Goal: Transaction & Acquisition: Purchase product/service

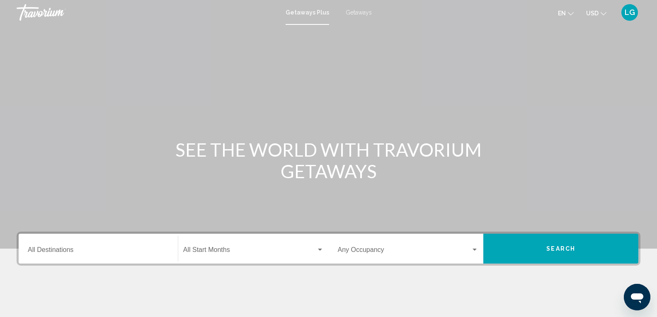
click at [353, 12] on span "Getaways" at bounding box center [359, 12] width 26 height 7
click at [42, 249] on input "Destination All Destinations" at bounding box center [98, 251] width 141 height 7
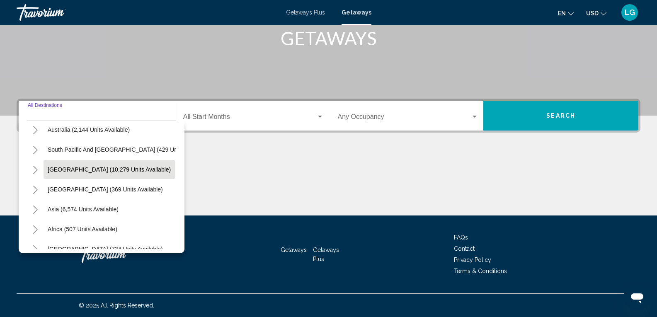
scroll to position [141, 0]
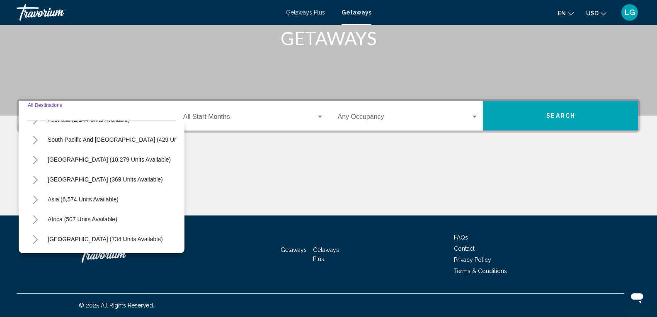
click at [36, 196] on icon "Toggle Asia (6,574 units available)" at bounding box center [35, 200] width 5 height 8
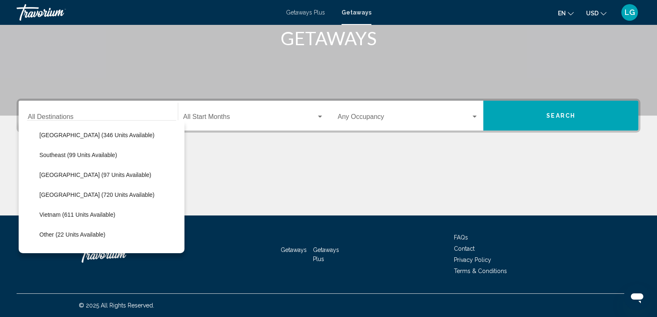
scroll to position [419, 0]
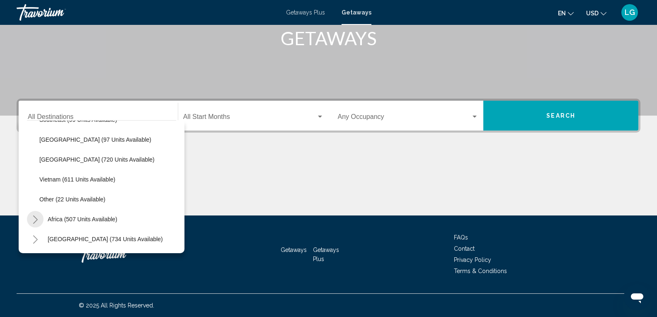
click at [38, 216] on icon "Toggle Africa (507 units available)" at bounding box center [35, 220] width 6 height 8
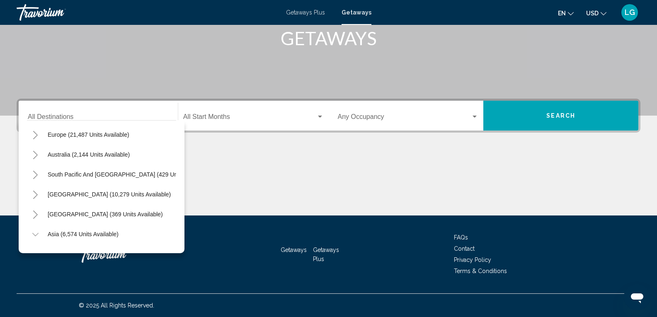
scroll to position [0, 0]
click at [260, 124] on div "Start Month All Start Months" at bounding box center [253, 116] width 141 height 26
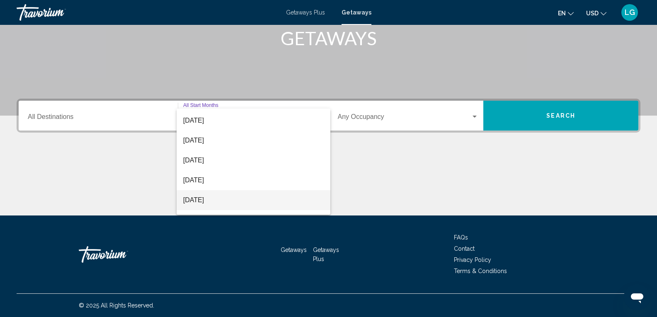
scroll to position [83, 0]
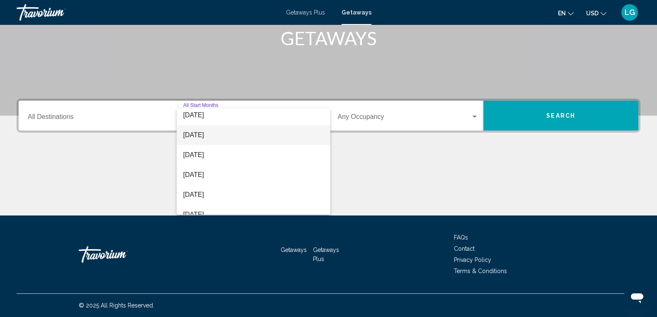
click at [214, 137] on span "[DATE]" at bounding box center [253, 135] width 141 height 20
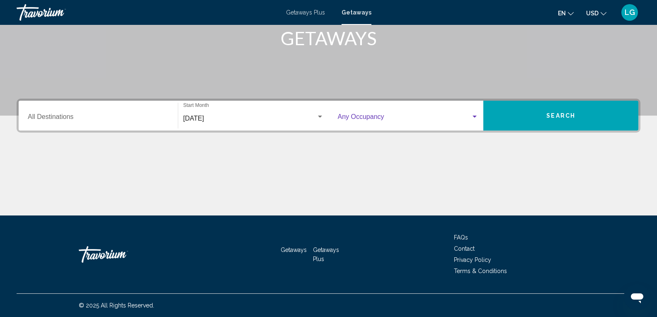
click at [386, 118] on span "Search widget" at bounding box center [405, 118] width 134 height 7
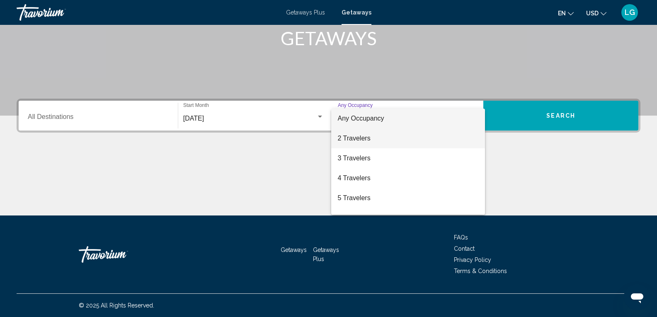
click at [361, 143] on span "2 Travelers" at bounding box center [408, 139] width 141 height 20
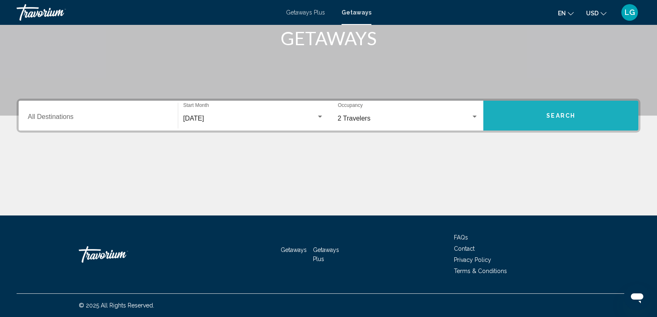
click at [572, 113] on span "Search" at bounding box center [560, 116] width 29 height 7
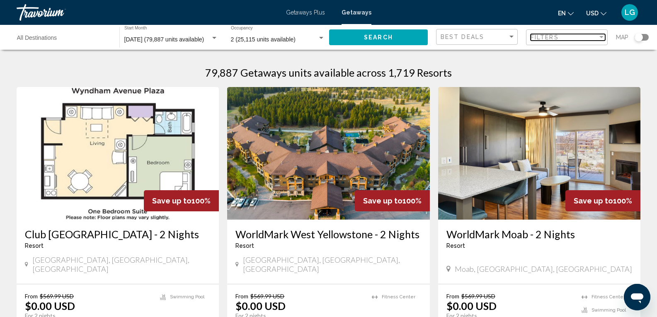
click at [553, 37] on span "Filters" at bounding box center [545, 37] width 28 height 7
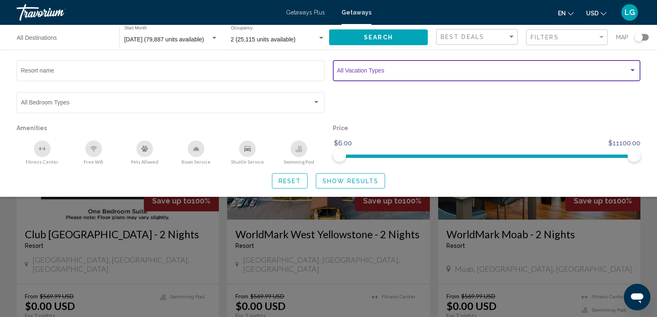
click at [550, 73] on span "Search widget" at bounding box center [483, 72] width 292 height 7
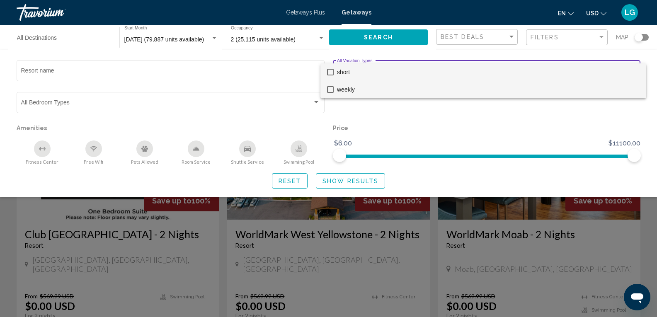
click at [327, 88] on mat-pseudo-checkbox at bounding box center [330, 89] width 7 height 7
click at [332, 181] on div at bounding box center [328, 158] width 657 height 317
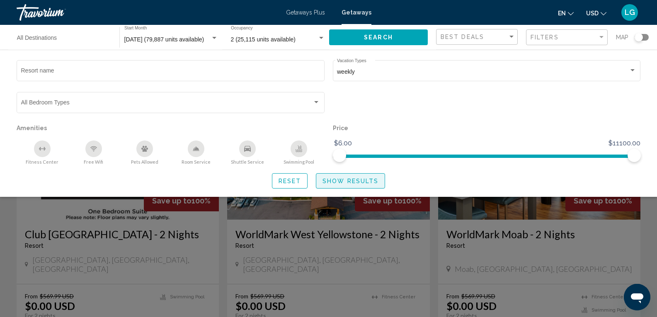
click at [357, 180] on span "Show Results" at bounding box center [351, 181] width 56 height 7
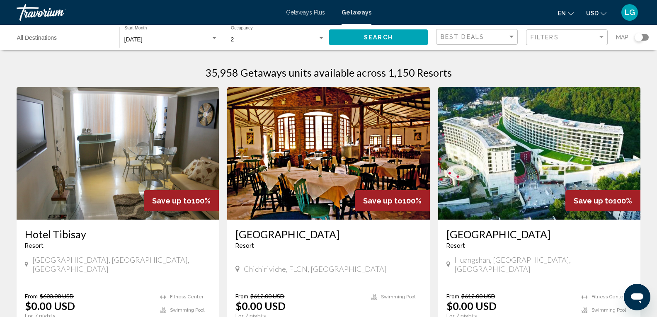
click at [640, 38] on div "Search widget" at bounding box center [639, 37] width 8 height 8
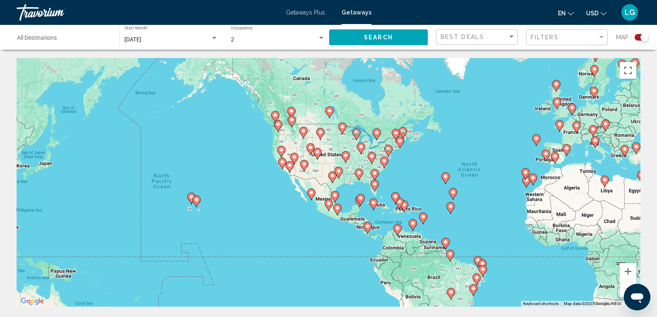
drag, startPoint x: 90, startPoint y: 200, endPoint x: 221, endPoint y: 194, distance: 130.3
click at [257, 200] on div "To activate drag with keyboard, press Alt + Enter. Once in keyboard drag state,…" at bounding box center [329, 182] width 624 height 249
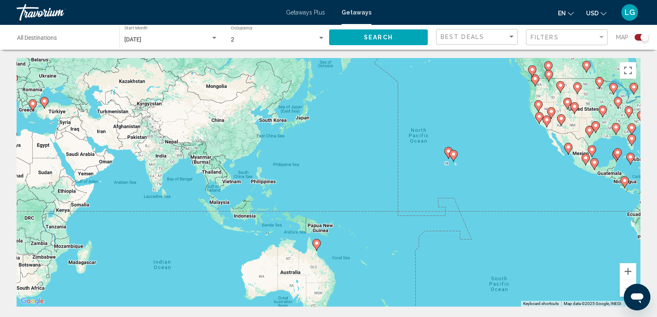
drag, startPoint x: 97, startPoint y: 199, endPoint x: 378, endPoint y: 152, distance: 284.7
click at [378, 152] on div "To activate drag with keyboard, press Alt + Enter. Once in keyboard drag state,…" at bounding box center [329, 182] width 624 height 249
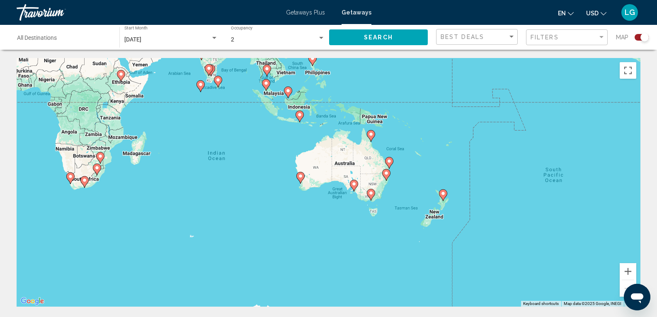
drag, startPoint x: 265, startPoint y: 247, endPoint x: 243, endPoint y: 144, distance: 105.2
click at [243, 144] on div "To activate drag with keyboard, press Alt + Enter. Once in keyboard drag state,…" at bounding box center [329, 182] width 624 height 249
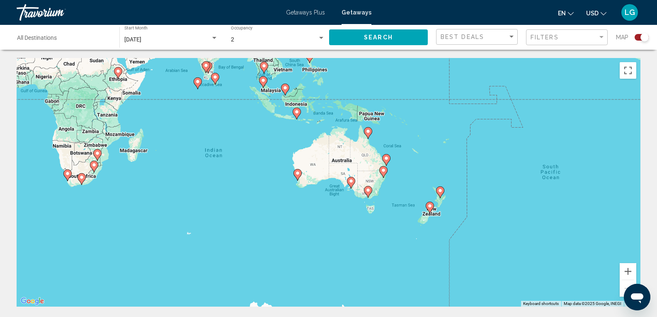
click at [440, 192] on image "Main content" at bounding box center [440, 190] width 5 height 5
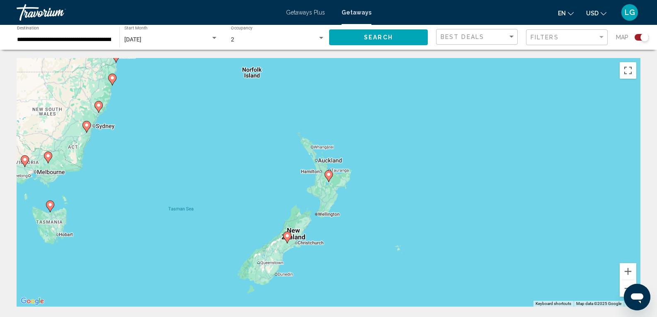
click at [328, 175] on image "Main content" at bounding box center [328, 174] width 5 height 5
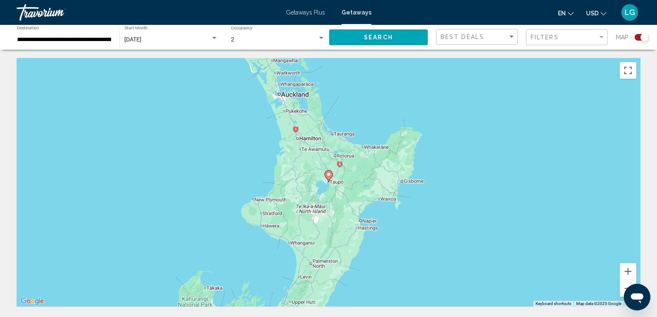
click at [328, 175] on image "Main content" at bounding box center [328, 174] width 5 height 5
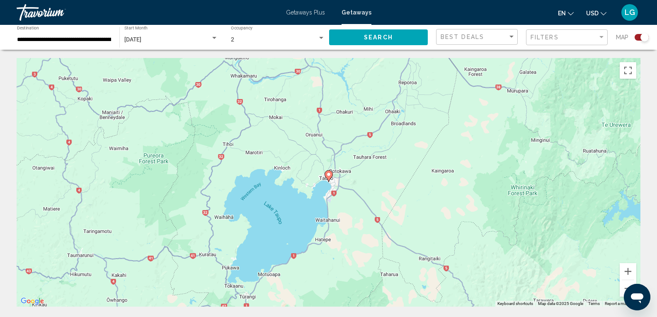
click at [328, 175] on image "Main content" at bounding box center [328, 174] width 5 height 5
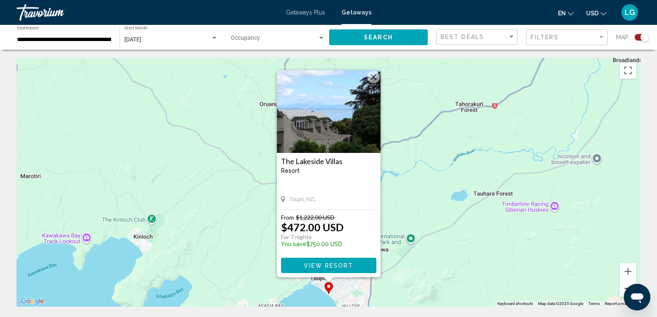
click at [624, 285] on button "Zoom out" at bounding box center [628, 288] width 17 height 17
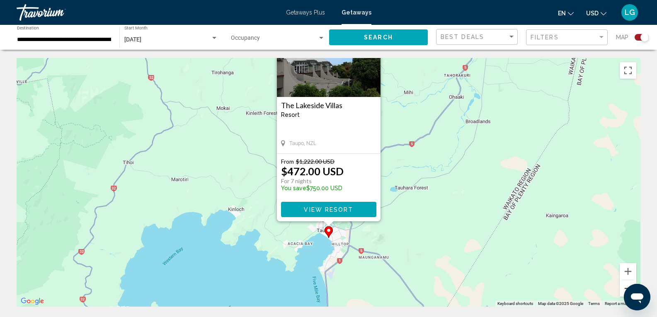
click at [624, 285] on button "Zoom out" at bounding box center [628, 288] width 17 height 17
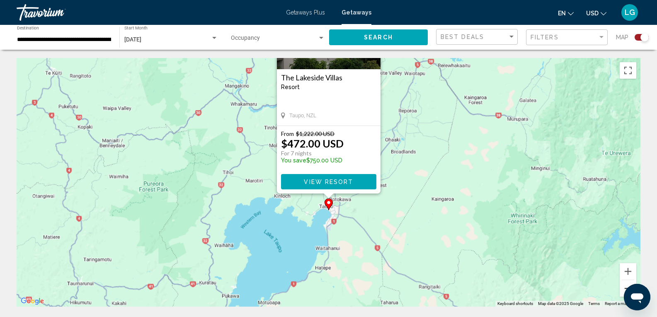
click at [624, 285] on button "Zoom out" at bounding box center [628, 288] width 17 height 17
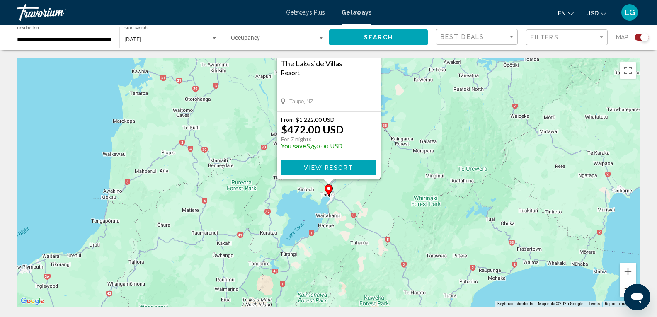
click at [624, 285] on button "Zoom out" at bounding box center [628, 288] width 17 height 17
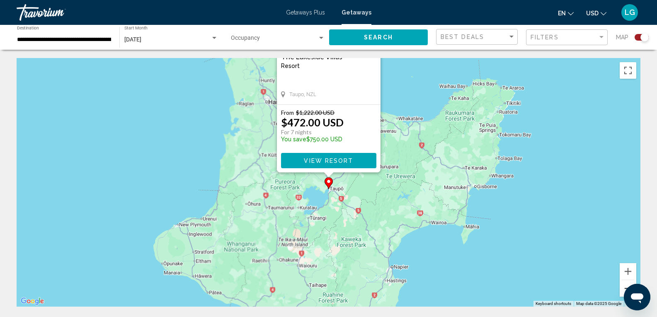
click at [624, 285] on button "Zoom out" at bounding box center [628, 288] width 17 height 17
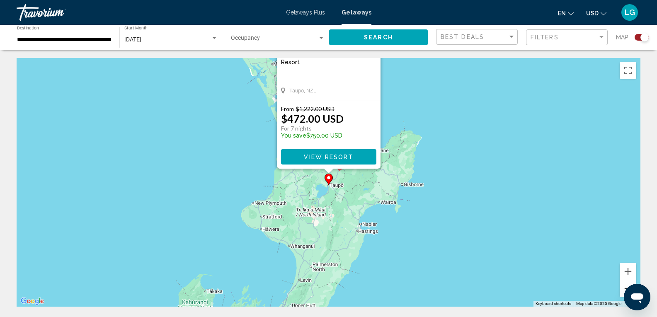
click at [624, 285] on button "Zoom out" at bounding box center [628, 288] width 17 height 17
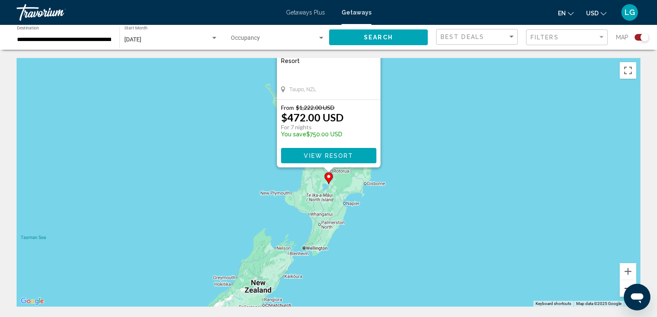
click at [624, 285] on button "Zoom out" at bounding box center [628, 288] width 17 height 17
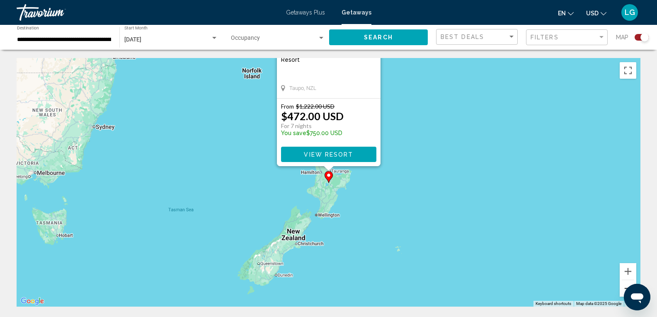
click at [623, 286] on button "Zoom out" at bounding box center [628, 288] width 17 height 17
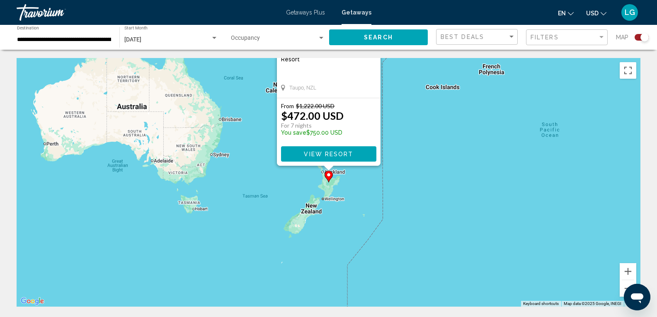
drag, startPoint x: 409, startPoint y: 130, endPoint x: 415, endPoint y: 147, distance: 17.4
click at [415, 147] on div "To activate drag with keyboard, press Alt + Enter. Once in keyboard drag state,…" at bounding box center [329, 182] width 624 height 249
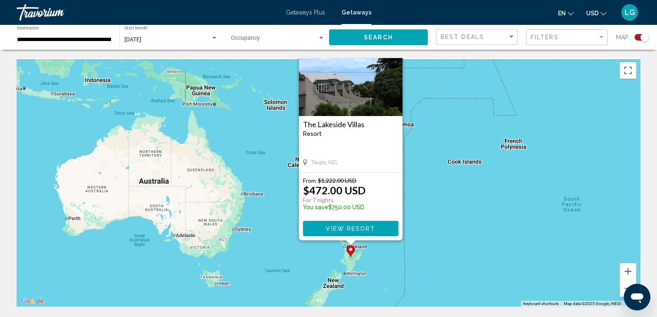
click at [445, 251] on div "To activate drag with keyboard, press Alt + Enter. Once in keyboard drag state,…" at bounding box center [329, 182] width 624 height 249
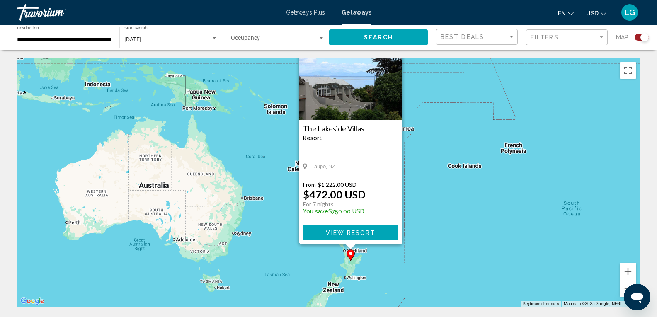
drag, startPoint x: 445, startPoint y: 257, endPoint x: 445, endPoint y: 262, distance: 5.0
click at [445, 259] on div "To activate drag with keyboard, press Alt + Enter. Once in keyboard drag state,…" at bounding box center [329, 182] width 624 height 249
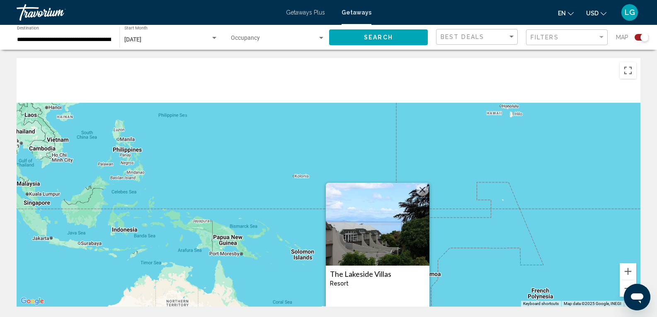
drag, startPoint x: 436, startPoint y: 168, endPoint x: 463, endPoint y: 311, distance: 146.4
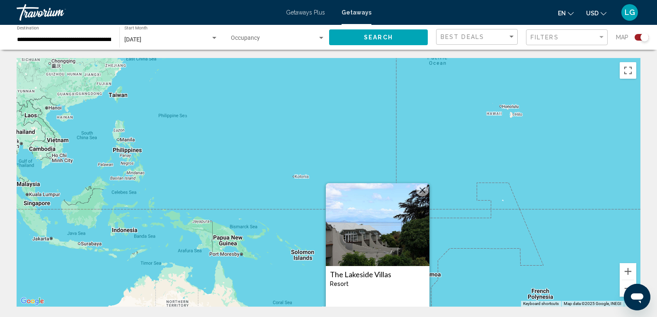
click at [418, 192] on button "Close" at bounding box center [422, 190] width 12 height 12
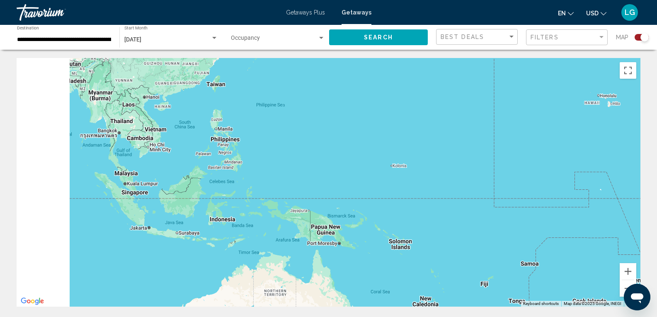
drag, startPoint x: 204, startPoint y: 189, endPoint x: 331, endPoint y: 175, distance: 128.5
click at [330, 176] on div "To activate drag with keyboard, press Alt + Enter. Once in keyboard drag state,…" at bounding box center [329, 182] width 624 height 249
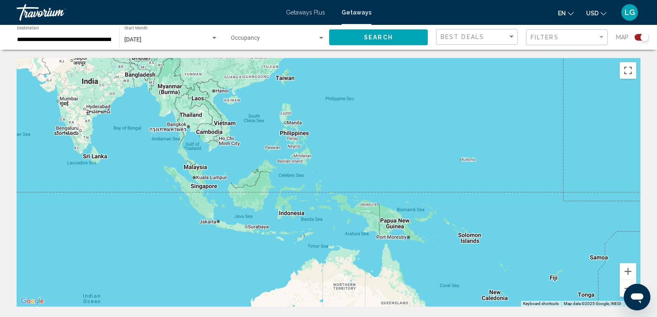
drag, startPoint x: 343, startPoint y: 277, endPoint x: 347, endPoint y: 282, distance: 5.9
click at [347, 288] on div "Main content" at bounding box center [329, 182] width 624 height 249
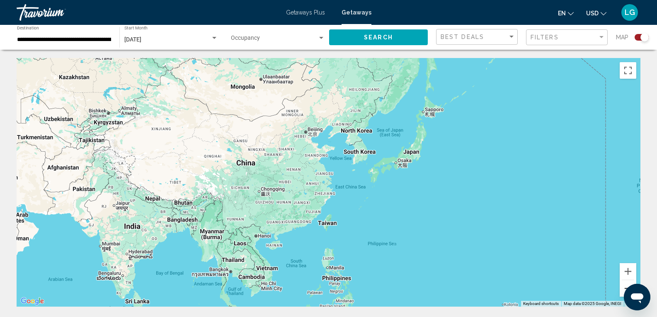
click at [622, 289] on button "Zoom out" at bounding box center [628, 288] width 17 height 17
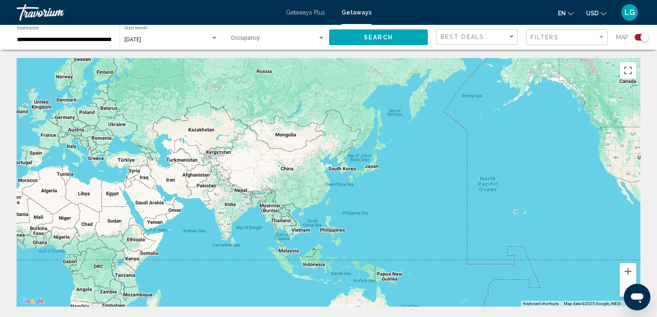
drag, startPoint x: 205, startPoint y: 186, endPoint x: 243, endPoint y: 160, distance: 45.9
click at [240, 162] on div "Main content" at bounding box center [329, 182] width 624 height 249
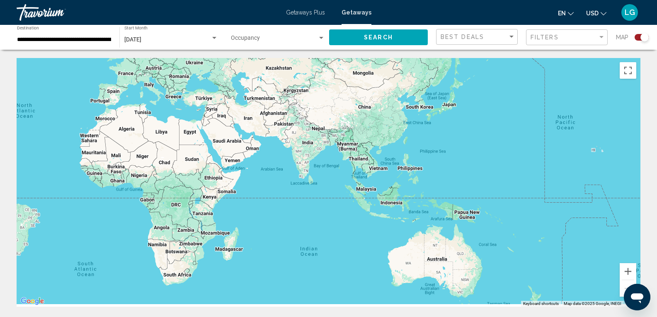
drag, startPoint x: 239, startPoint y: 229, endPoint x: 280, endPoint y: 161, distance: 80.0
click at [270, 167] on div "Main content" at bounding box center [329, 182] width 624 height 249
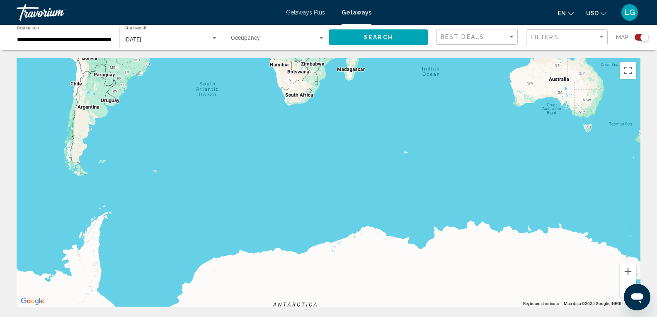
drag, startPoint x: 238, startPoint y: 167, endPoint x: 266, endPoint y: 146, distance: 34.6
click at [266, 146] on div "To activate drag with keyboard, press Alt + Enter. Once in keyboard drag state,…" at bounding box center [329, 182] width 624 height 249
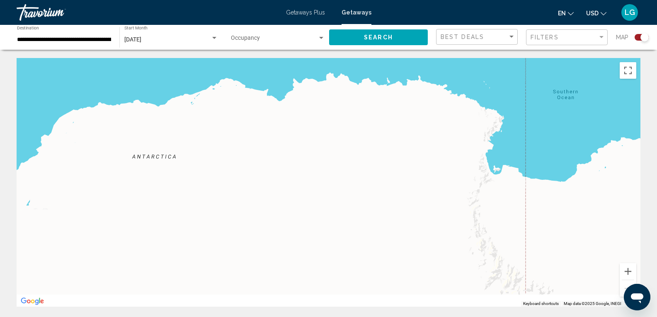
drag, startPoint x: 313, startPoint y: 150, endPoint x: 335, endPoint y: 257, distance: 109.4
click at [335, 257] on div "Main content" at bounding box center [329, 182] width 624 height 249
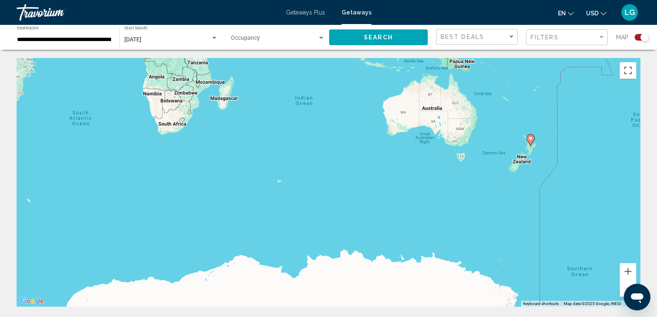
drag, startPoint x: 394, startPoint y: 193, endPoint x: 369, endPoint y: 253, distance: 64.1
click at [370, 252] on div "To activate drag with keyboard, press Alt + Enter. Once in keyboard drag state,…" at bounding box center [329, 182] width 624 height 249
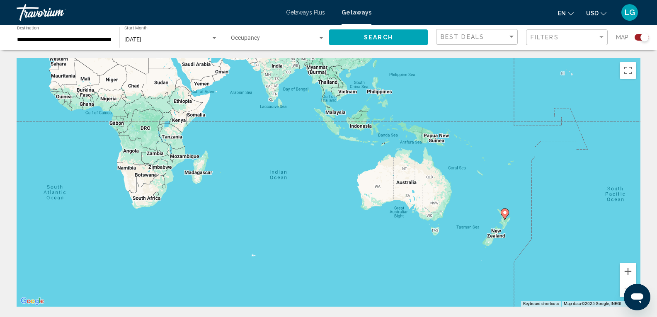
drag, startPoint x: 424, startPoint y: 244, endPoint x: 426, endPoint y: 263, distance: 18.8
click at [427, 262] on div "To activate drag with keyboard, press Alt + Enter. Once in keyboard drag state,…" at bounding box center [329, 182] width 624 height 249
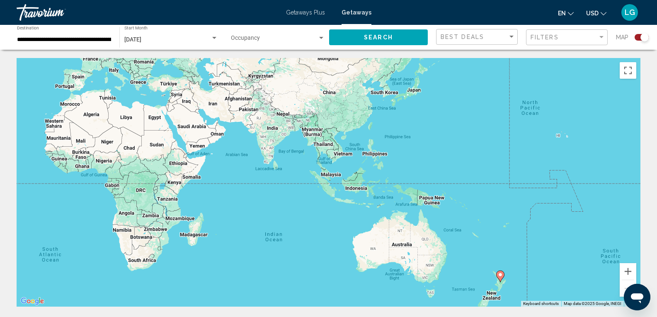
drag, startPoint x: 474, startPoint y: 224, endPoint x: 461, endPoint y: 255, distance: 34.0
click at [463, 255] on div "To activate drag with keyboard, press Alt + Enter. Once in keyboard drag state,…" at bounding box center [329, 182] width 624 height 249
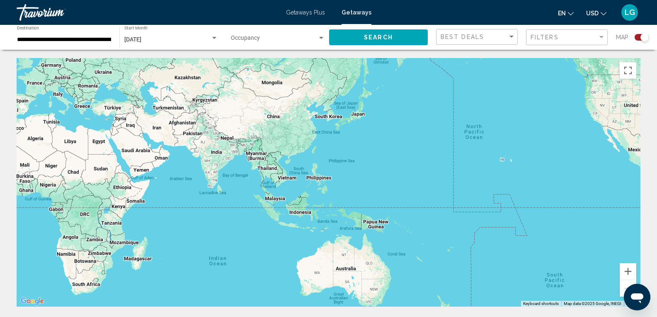
drag, startPoint x: 486, startPoint y: 208, endPoint x: 408, endPoint y: 199, distance: 78.9
click at [408, 199] on div "Main content" at bounding box center [329, 182] width 624 height 249
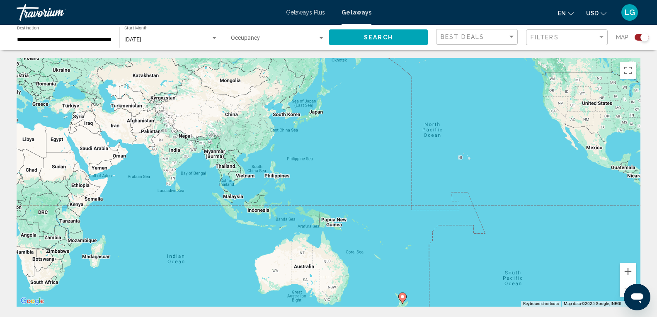
click at [369, 36] on span "Search" at bounding box center [378, 37] width 29 height 7
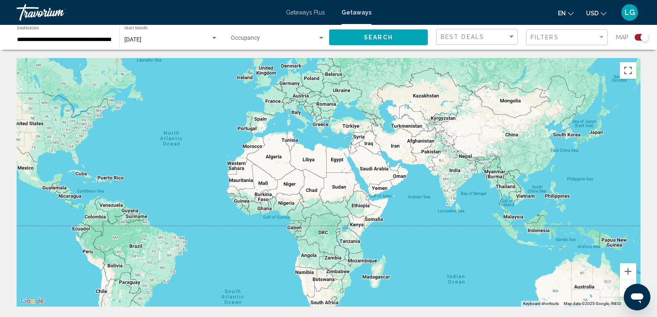
drag, startPoint x: 440, startPoint y: 207, endPoint x: 235, endPoint y: 159, distance: 211.3
click at [235, 159] on div "Main content" at bounding box center [329, 182] width 624 height 249
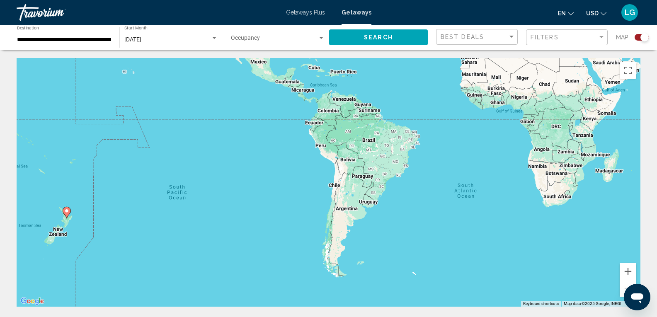
drag, startPoint x: 230, startPoint y: 130, endPoint x: 226, endPoint y: 183, distance: 53.2
click at [226, 183] on div "To activate drag with keyboard, press Alt + Enter. Once in keyboard drag state,…" at bounding box center [329, 182] width 624 height 249
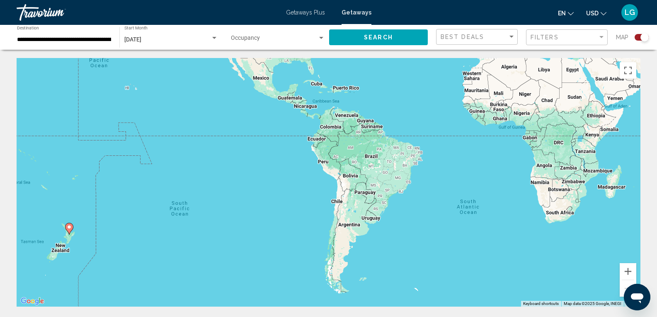
drag, startPoint x: 226, startPoint y: 183, endPoint x: 291, endPoint y: 196, distance: 66.4
click at [289, 197] on div "To activate drag with keyboard, press Alt + Enter. Once in keyboard drag state,…" at bounding box center [329, 182] width 624 height 249
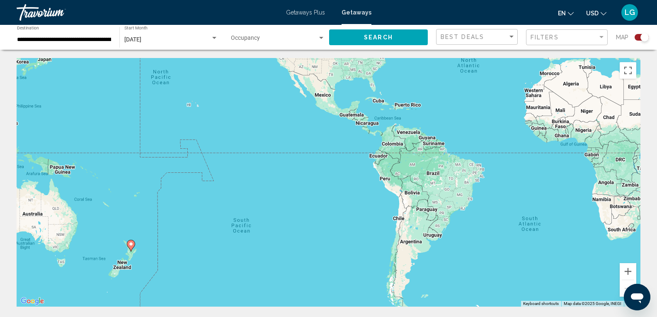
click at [133, 245] on image "Main content" at bounding box center [131, 244] width 5 height 5
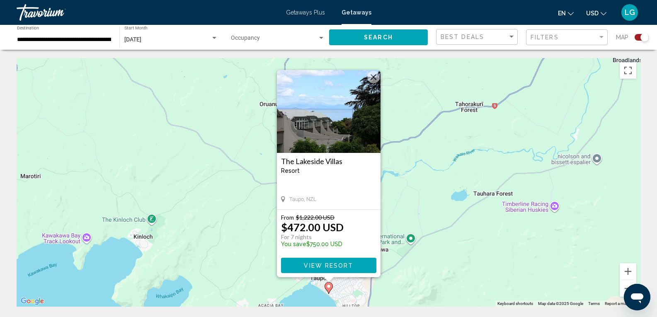
click at [372, 81] on button "Close" at bounding box center [373, 77] width 12 height 12
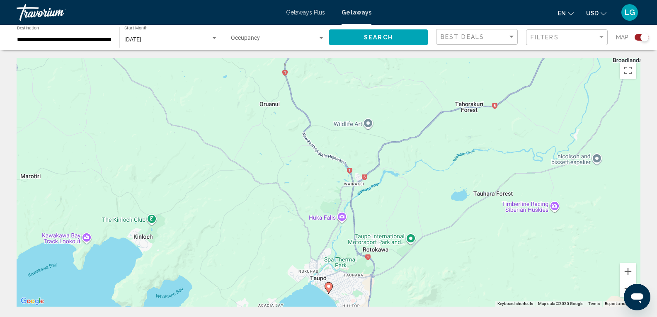
click at [85, 39] on input "**********" at bounding box center [64, 39] width 94 height 7
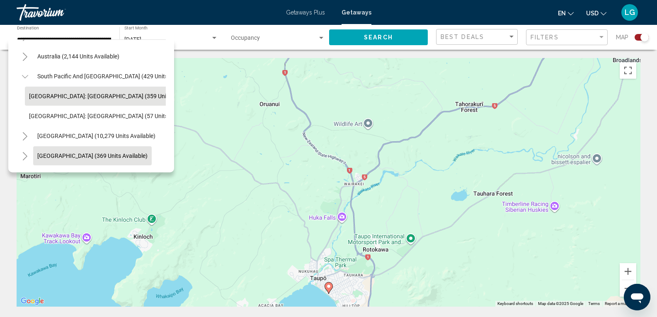
scroll to position [166, 0]
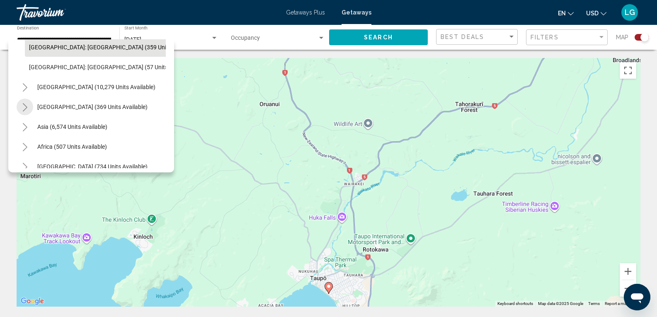
click at [22, 107] on icon "Toggle Central America (369 units available)" at bounding box center [25, 107] width 6 height 8
click at [26, 91] on icon "Toggle South America (10,279 units available)" at bounding box center [25, 87] width 6 height 8
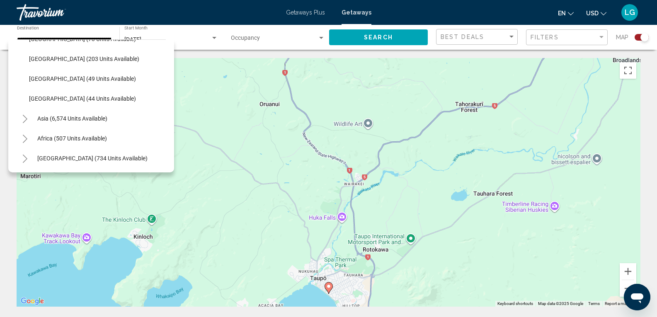
scroll to position [419, 0]
click at [24, 115] on icon "Toggle Asia (6,574 units available)" at bounding box center [25, 119] width 6 height 8
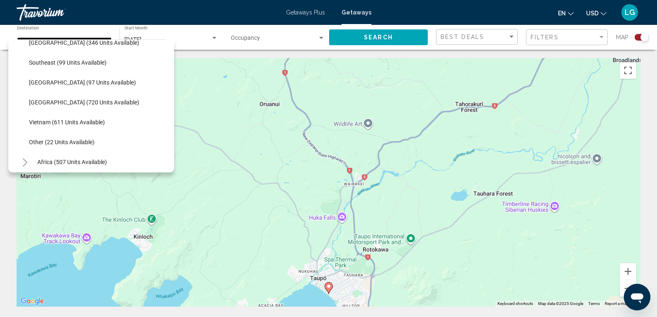
scroll to position [698, 0]
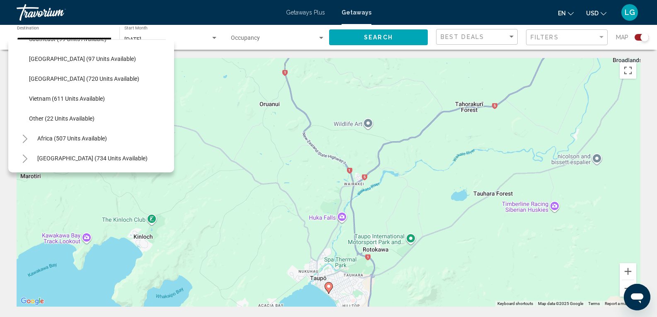
click at [25, 135] on icon "Toggle Africa (507 units available)" at bounding box center [25, 139] width 5 height 8
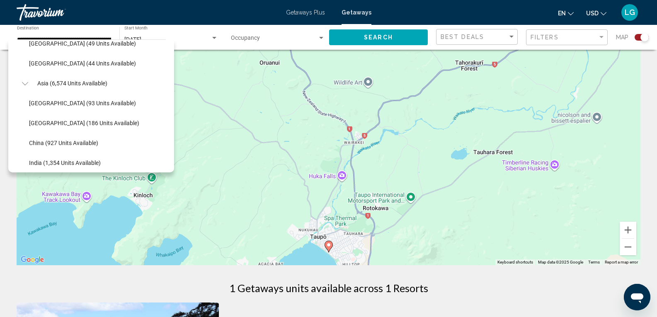
scroll to position [435, 0]
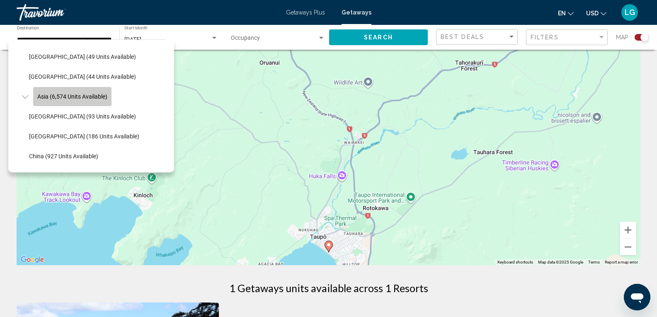
click at [76, 97] on span "Asia (6,574 units available)" at bounding box center [72, 96] width 70 height 7
type input "**********"
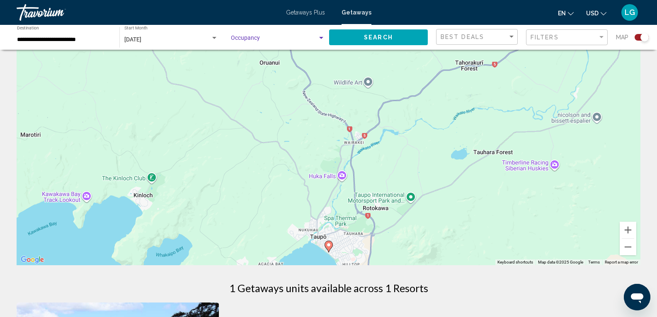
click at [254, 38] on span "Search widget" at bounding box center [274, 39] width 87 height 7
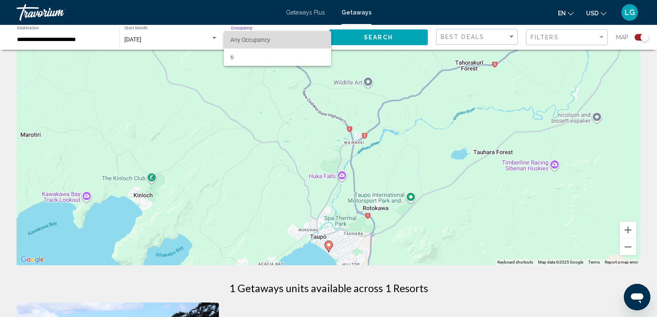
click at [269, 39] on span "Any Occupancy" at bounding box center [251, 39] width 40 height 7
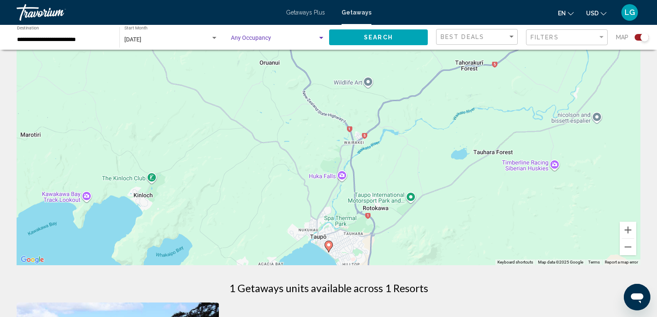
click at [640, 41] on div "Map" at bounding box center [632, 37] width 33 height 17
click at [638, 36] on div "Search widget" at bounding box center [642, 37] width 14 height 7
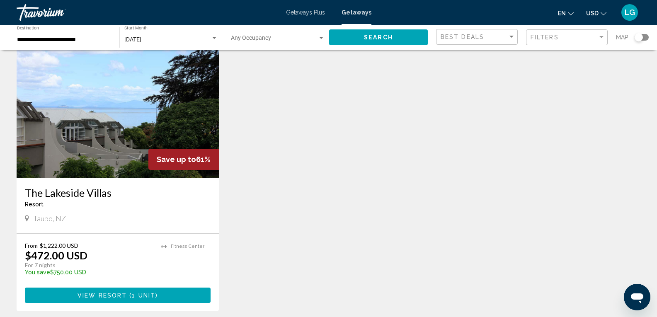
scroll to position [0, 0]
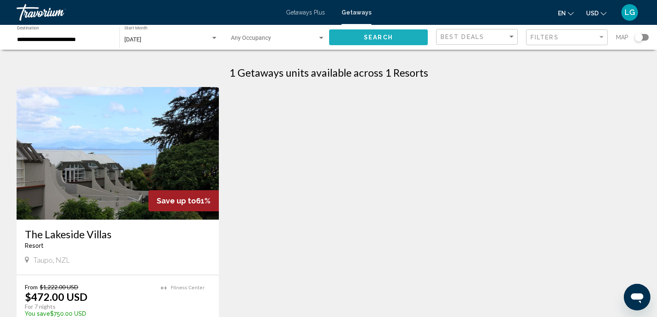
click at [364, 38] on button "Search" at bounding box center [378, 36] width 99 height 15
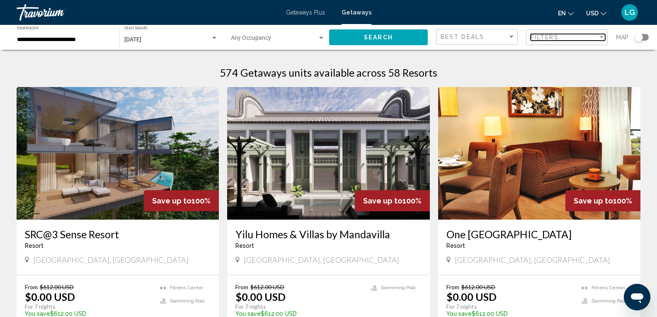
click at [588, 40] on div "Filters" at bounding box center [564, 37] width 67 height 7
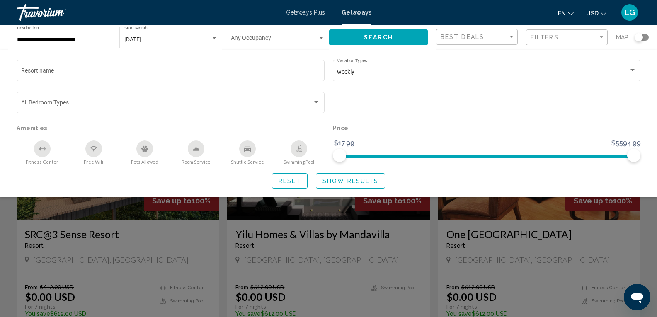
click at [358, 186] on button "Show Results" at bounding box center [350, 180] width 69 height 15
click at [334, 176] on button "Show Results" at bounding box center [350, 180] width 69 height 15
click at [370, 183] on span "Show Results" at bounding box center [351, 181] width 56 height 7
click at [629, 41] on div "Map" at bounding box center [632, 37] width 33 height 17
click at [397, 36] on button "Search" at bounding box center [378, 36] width 99 height 15
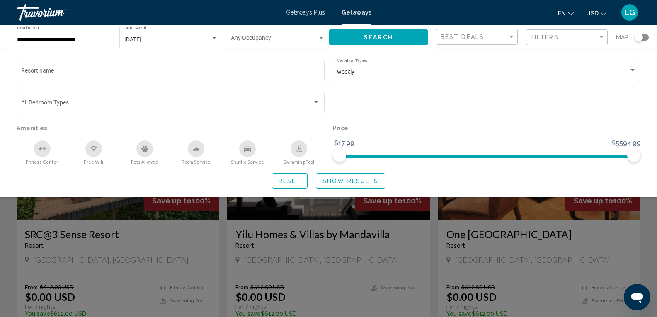
click at [357, 179] on span "Show Results" at bounding box center [351, 181] width 56 height 7
click at [349, 182] on span "Show Results" at bounding box center [351, 181] width 56 height 7
click at [346, 182] on span "Show Results" at bounding box center [351, 181] width 56 height 7
click at [233, 243] on div "Search widget" at bounding box center [328, 220] width 657 height 193
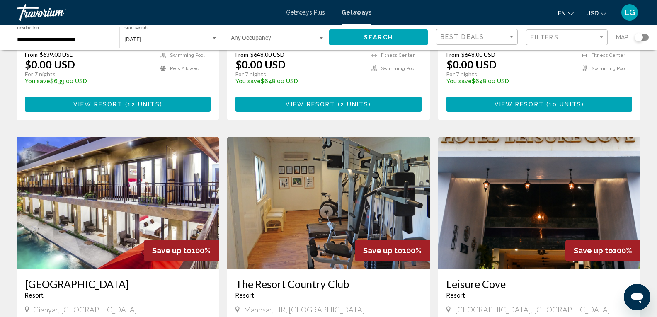
scroll to position [954, 0]
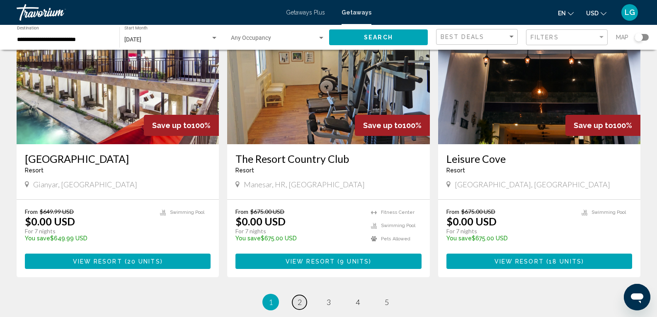
click at [302, 295] on link "page 2" at bounding box center [299, 302] width 15 height 15
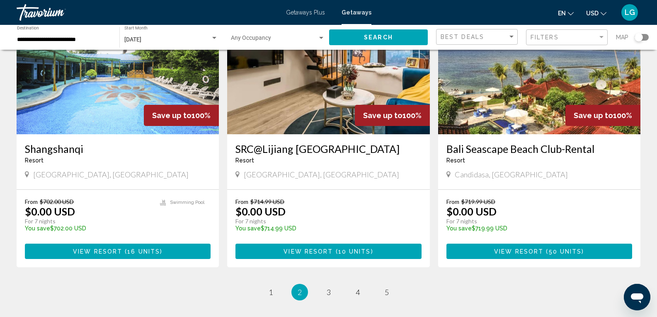
scroll to position [1005, 0]
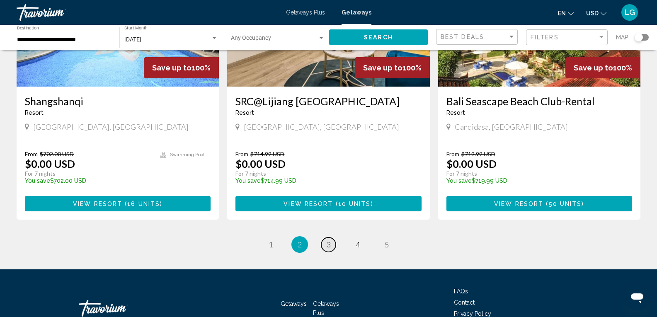
click at [327, 240] on span "3" at bounding box center [329, 244] width 4 height 9
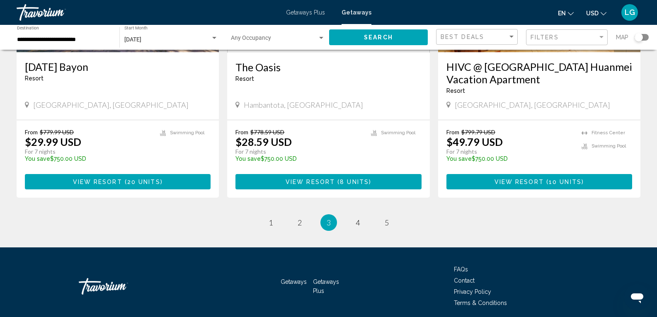
scroll to position [1047, 0]
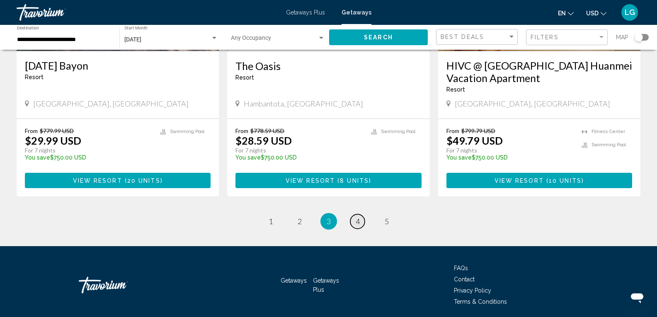
click at [354, 214] on link "page 4" at bounding box center [357, 221] width 15 height 15
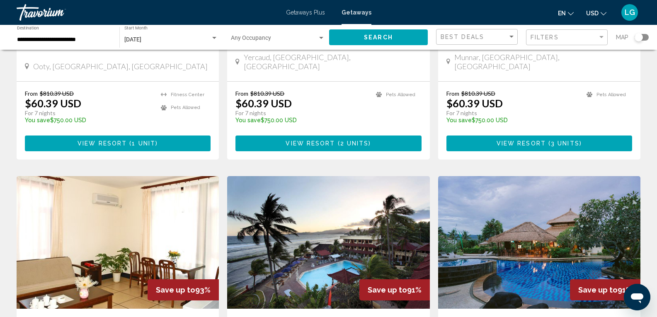
scroll to position [580, 0]
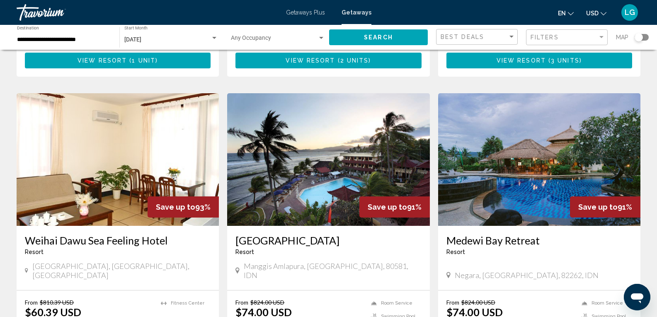
click at [517, 174] on img "Main content" at bounding box center [539, 159] width 202 height 133
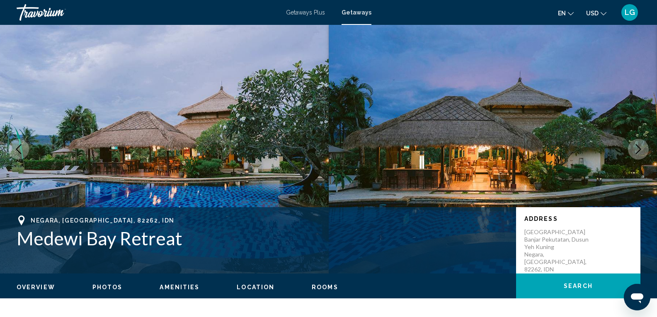
click at [642, 147] on icon "Next image" at bounding box center [639, 149] width 10 height 10
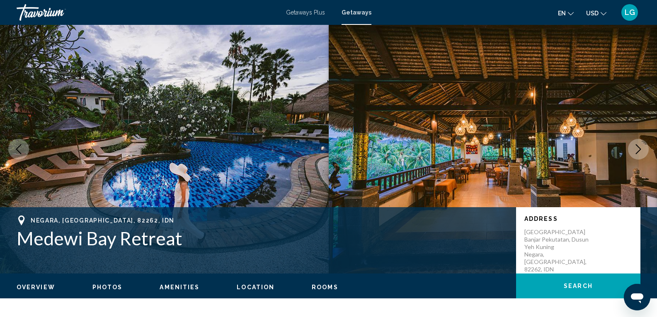
click at [642, 147] on icon "Next image" at bounding box center [639, 149] width 10 height 10
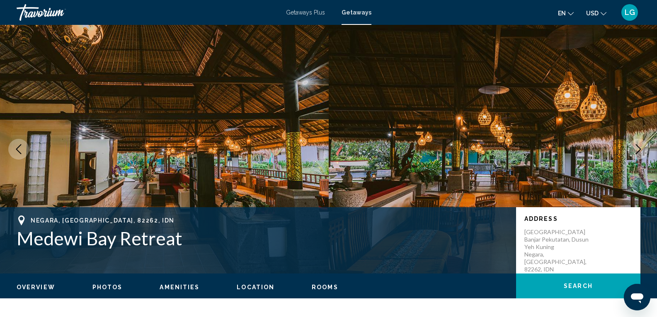
click at [642, 147] on icon "Next image" at bounding box center [639, 149] width 10 height 10
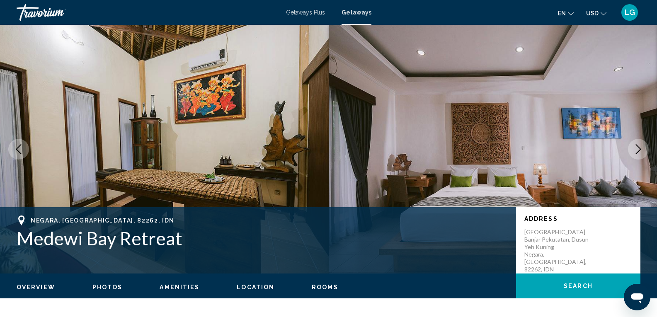
click at [642, 147] on icon "Next image" at bounding box center [639, 149] width 10 height 10
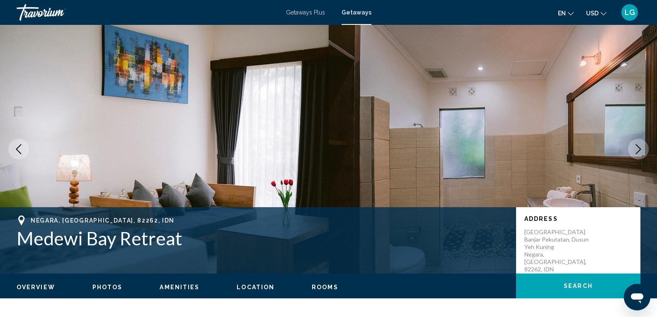
click at [641, 149] on icon "Next image" at bounding box center [639, 149] width 10 height 10
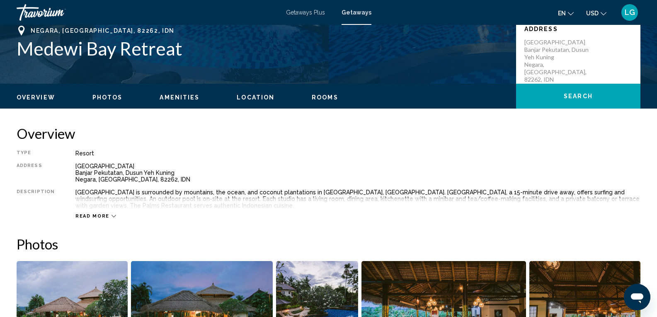
scroll to position [207, 0]
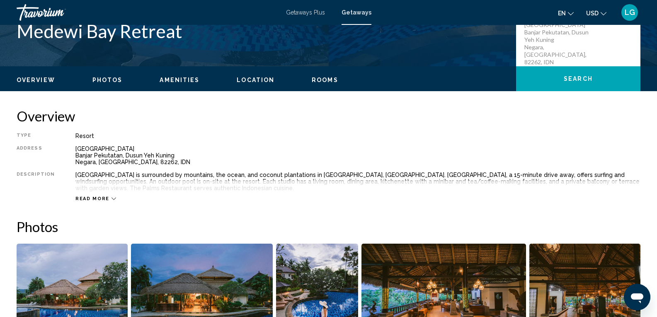
click at [94, 197] on span "Read more" at bounding box center [92, 198] width 34 height 5
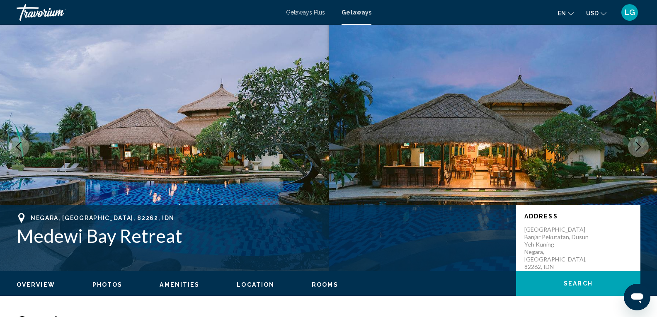
scroll to position [0, 0]
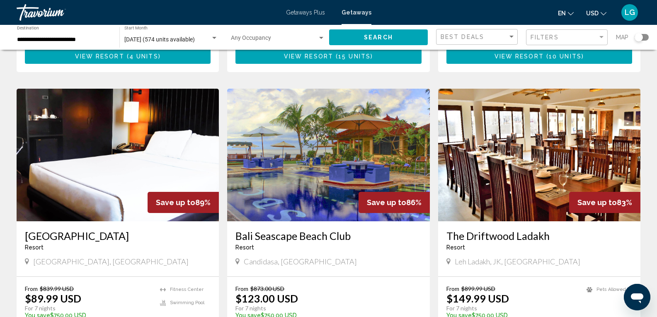
scroll to position [954, 0]
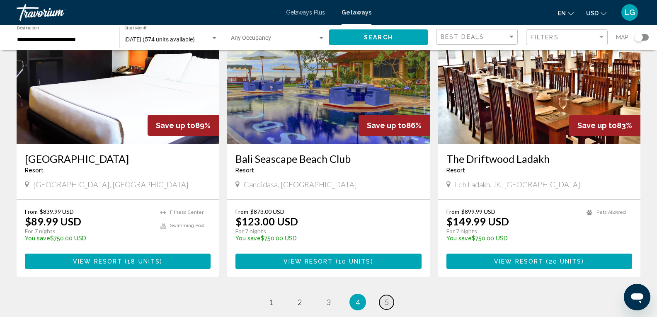
click at [386, 298] on span "5" at bounding box center [387, 302] width 4 height 9
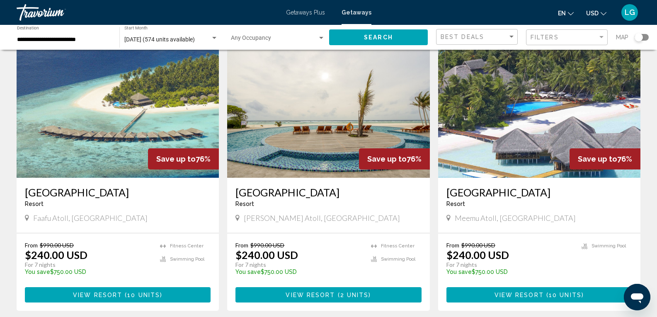
scroll to position [41, 0]
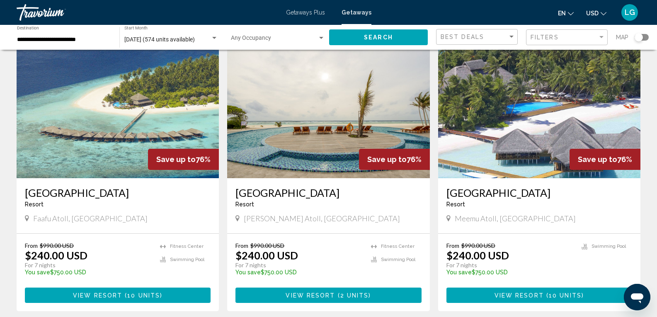
click at [119, 112] on img "Main content" at bounding box center [118, 112] width 202 height 133
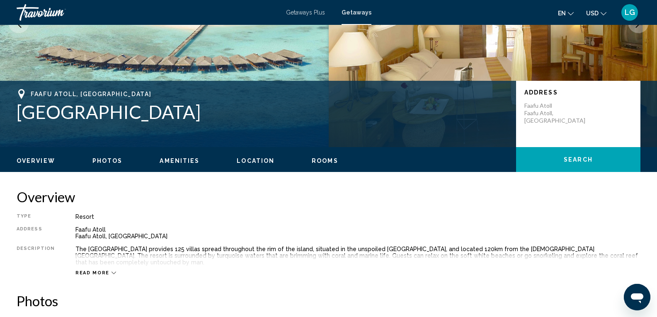
scroll to position [124, 0]
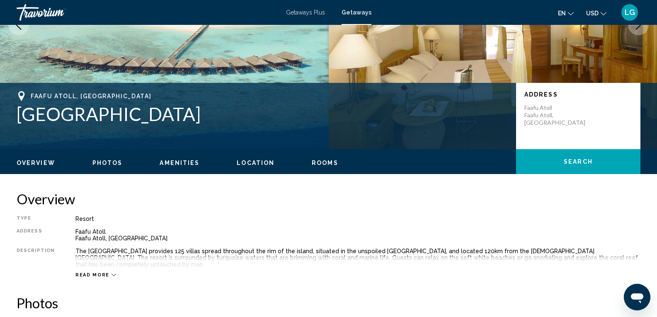
click at [93, 272] on span "Read more" at bounding box center [92, 274] width 34 height 5
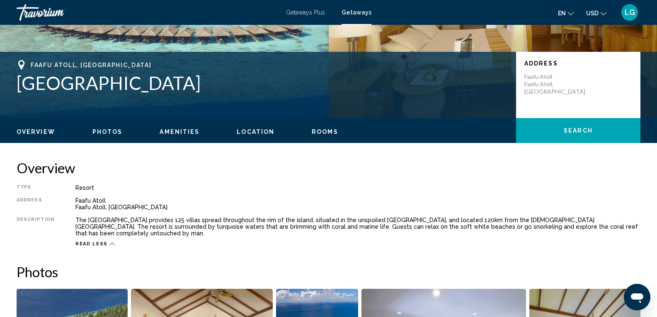
scroll to position [158, 0]
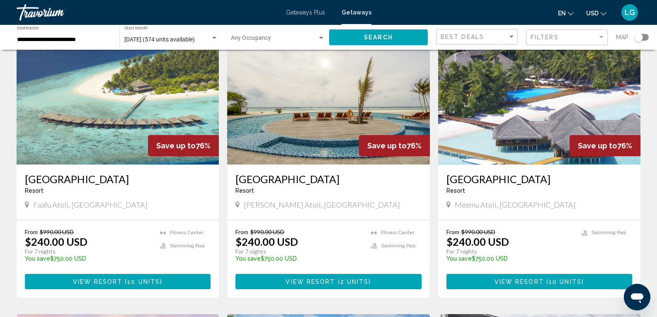
scroll to position [41, 0]
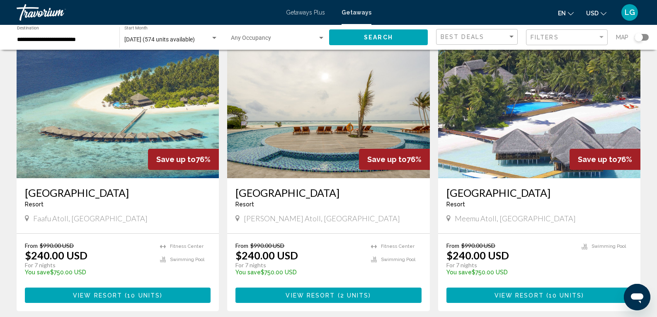
click at [317, 192] on h3 "[GEOGRAPHIC_DATA]" at bounding box center [329, 193] width 186 height 12
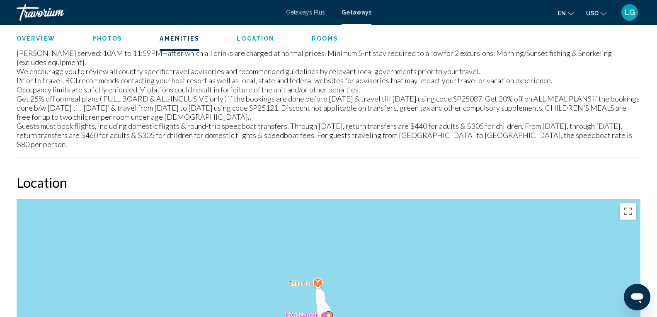
scroll to position [1119, 0]
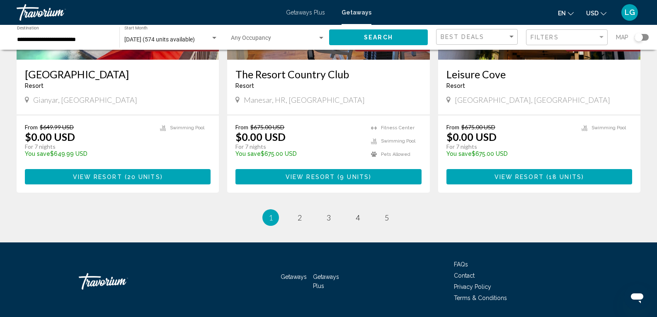
scroll to position [1047, 0]
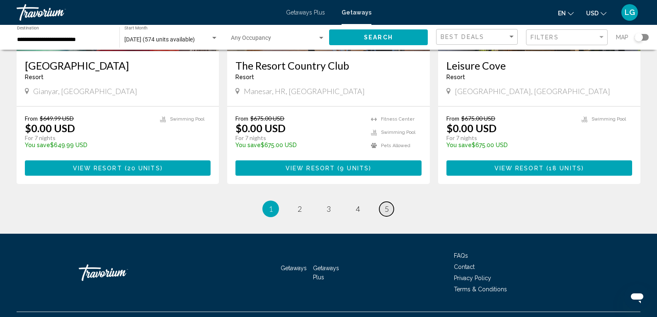
click at [382, 202] on link "page 5" at bounding box center [386, 209] width 15 height 15
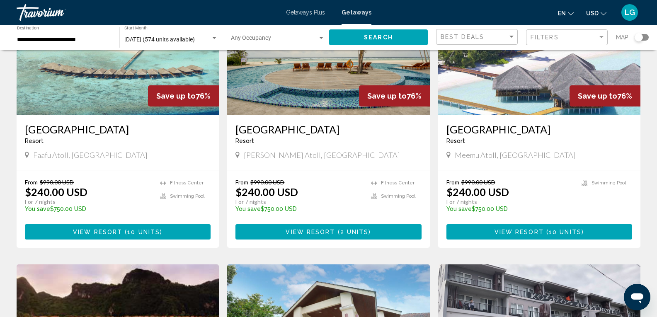
scroll to position [83, 0]
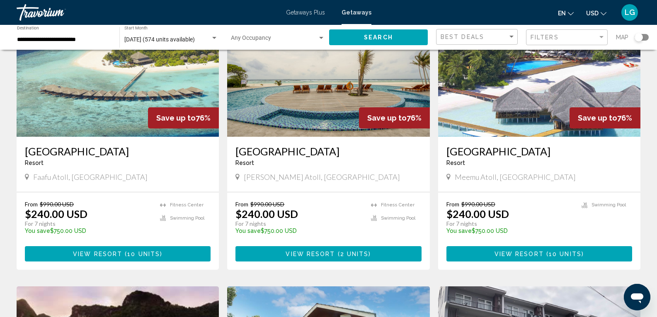
click at [507, 153] on h3 "[GEOGRAPHIC_DATA]" at bounding box center [540, 151] width 186 height 12
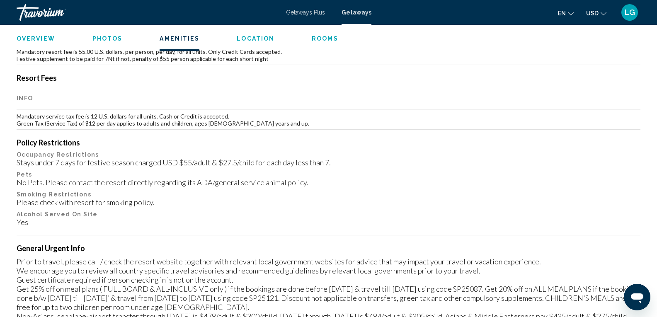
scroll to position [788, 0]
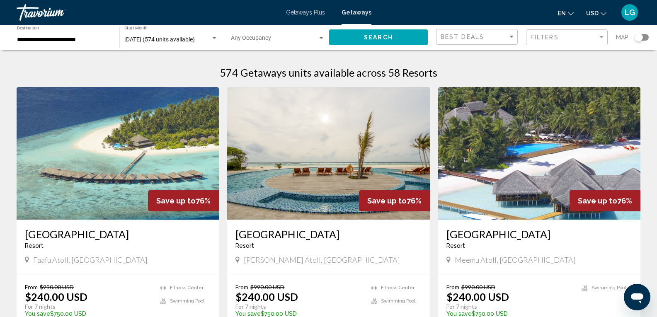
click at [69, 42] on input "**********" at bounding box center [64, 39] width 94 height 7
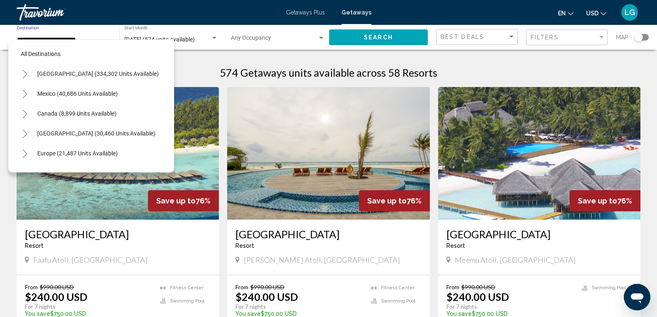
scroll to position [152, 0]
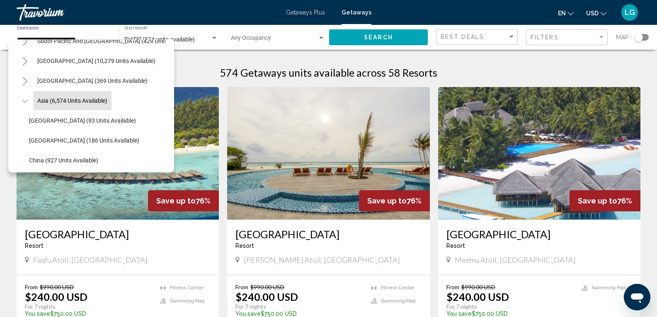
click at [24, 100] on icon "Toggle Asia (6,574 units available)" at bounding box center [25, 101] width 6 height 8
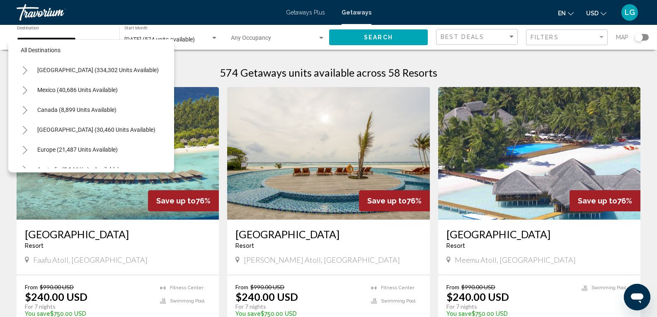
scroll to position [0, 0]
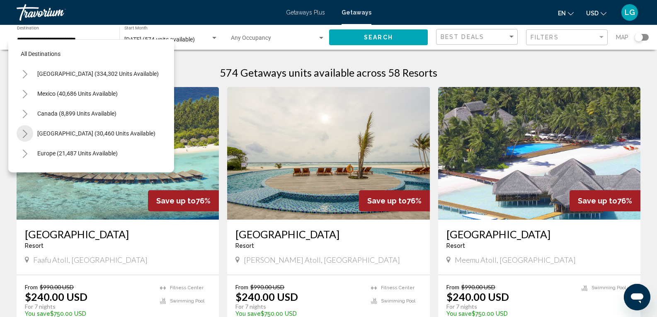
click at [26, 132] on icon "Toggle Caribbean & Atlantic Islands (30,460 units available)" at bounding box center [25, 134] width 6 height 8
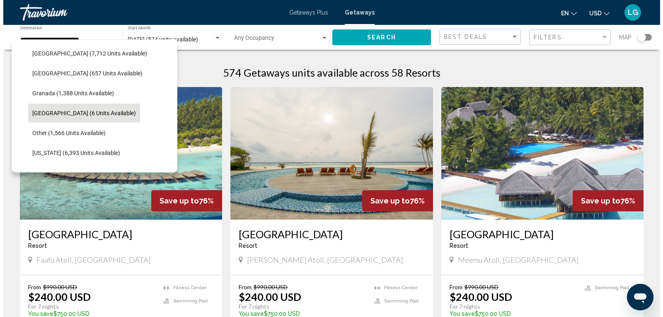
scroll to position [166, 0]
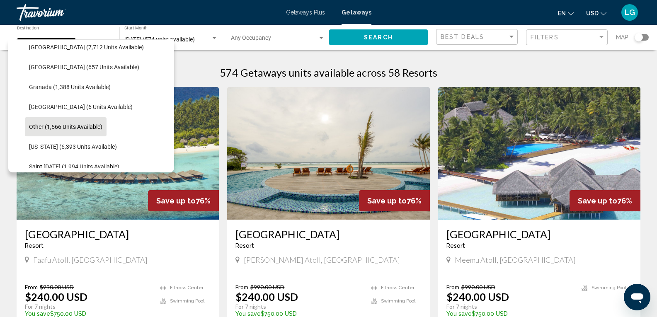
click at [96, 125] on span "Other (1,566 units available)" at bounding box center [65, 127] width 73 height 7
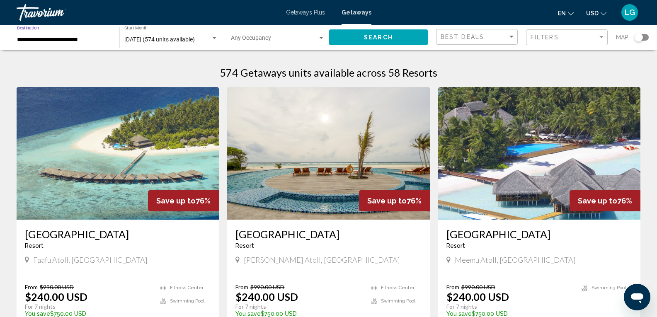
click at [380, 34] on span "Search" at bounding box center [378, 37] width 29 height 7
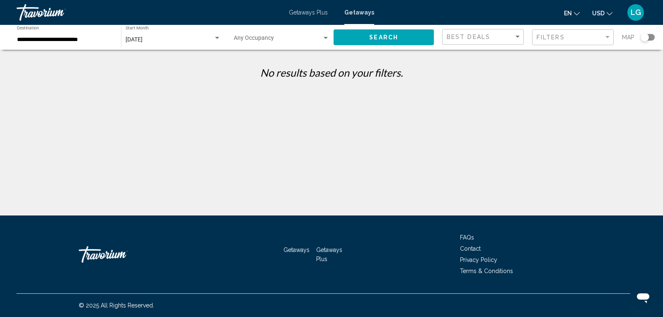
click at [71, 42] on input "**********" at bounding box center [65, 39] width 96 height 7
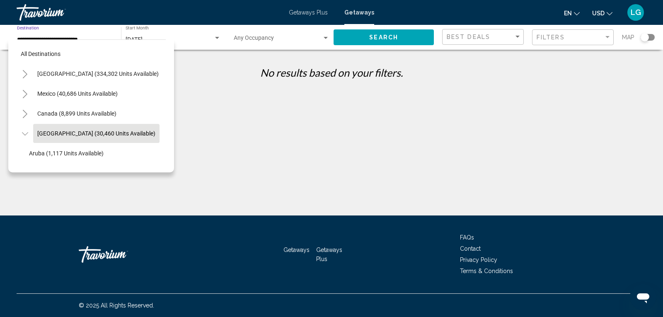
click at [70, 136] on span "[GEOGRAPHIC_DATA] (30,460 units available)" at bounding box center [96, 133] width 118 height 7
type input "**********"
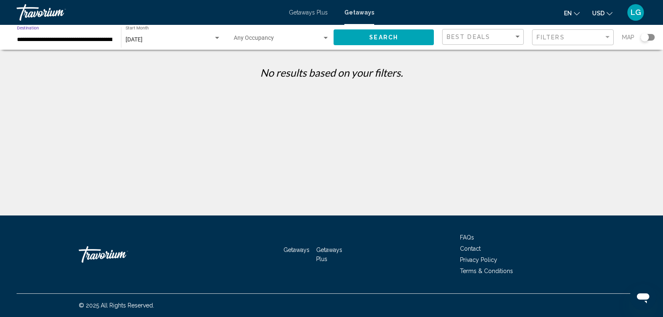
click at [408, 36] on button "Search" at bounding box center [384, 36] width 100 height 15
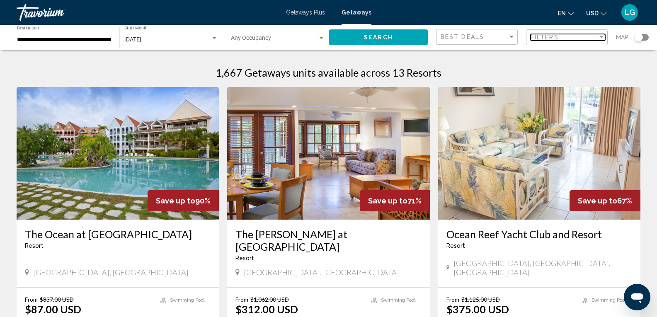
click at [556, 39] on span "Filters" at bounding box center [545, 37] width 28 height 7
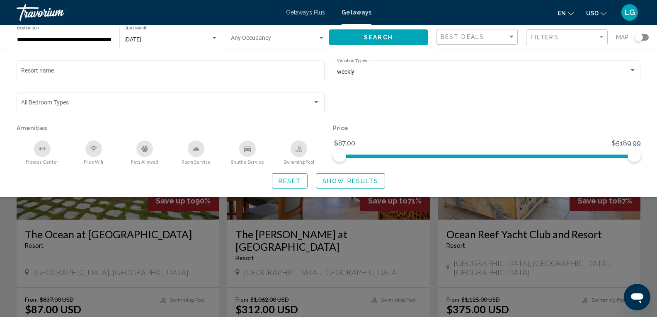
click at [644, 115] on div "Search widget" at bounding box center [487, 106] width 316 height 32
click at [368, 245] on div "Search widget" at bounding box center [328, 220] width 657 height 193
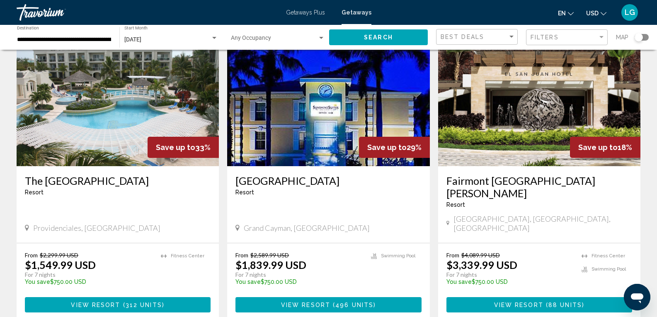
scroll to position [952, 0]
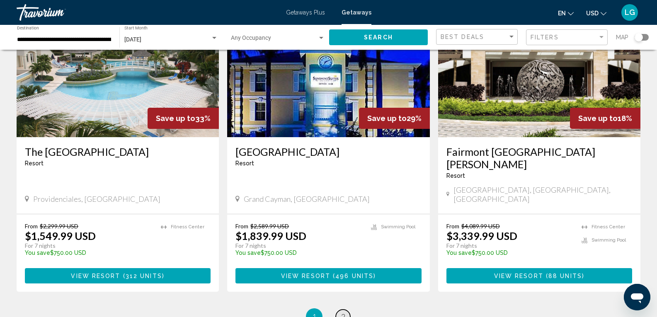
click at [348, 310] on link "page 2" at bounding box center [343, 317] width 15 height 15
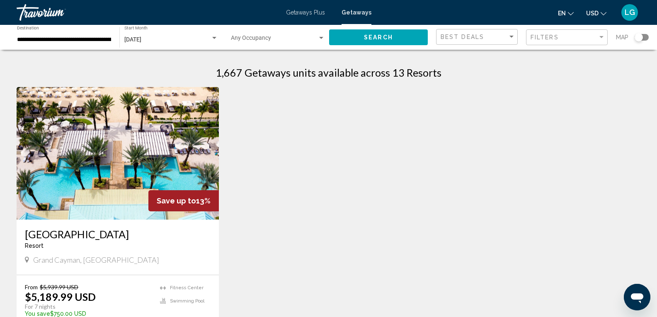
click at [306, 12] on span "Getaways Plus" at bounding box center [305, 12] width 39 height 7
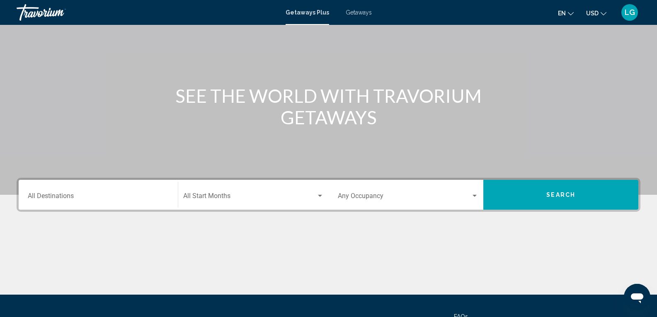
scroll to position [50, 0]
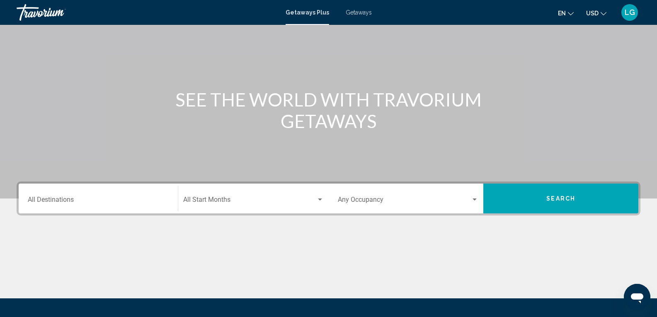
click at [70, 194] on div "Destination All Destinations" at bounding box center [98, 199] width 141 height 26
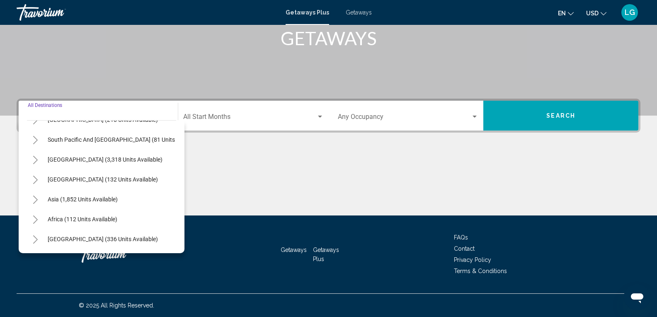
scroll to position [141, 0]
click at [39, 192] on button "Toggle Asia (1,852 units available)" at bounding box center [35, 199] width 17 height 17
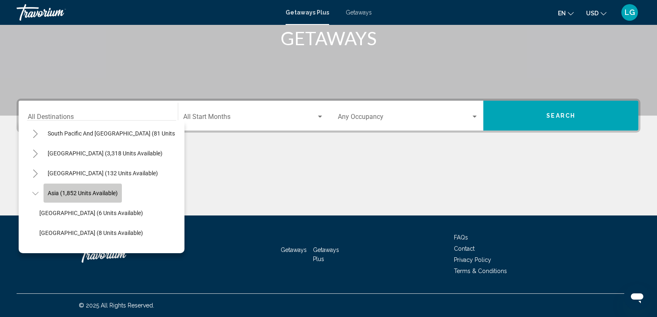
click at [94, 191] on span "Asia (1,852 units available)" at bounding box center [83, 193] width 70 height 7
type input "**********"
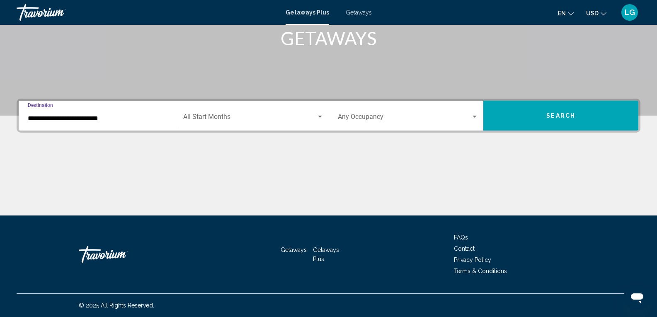
click at [221, 112] on div "Start Month All Start Months" at bounding box center [253, 116] width 141 height 26
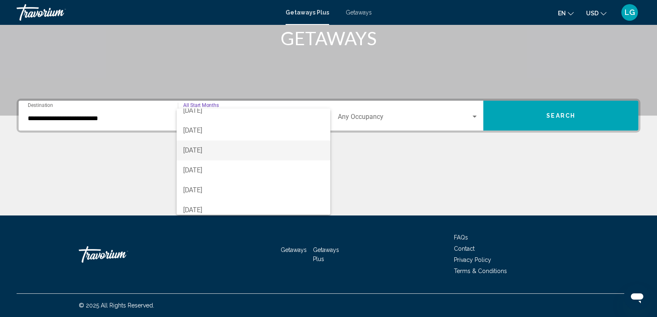
scroll to position [83, 0]
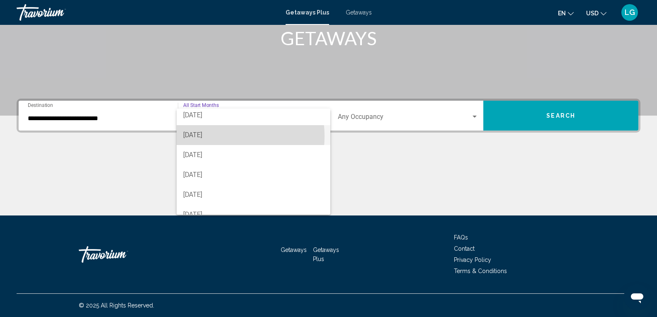
click at [217, 136] on span "[DATE]" at bounding box center [253, 135] width 141 height 20
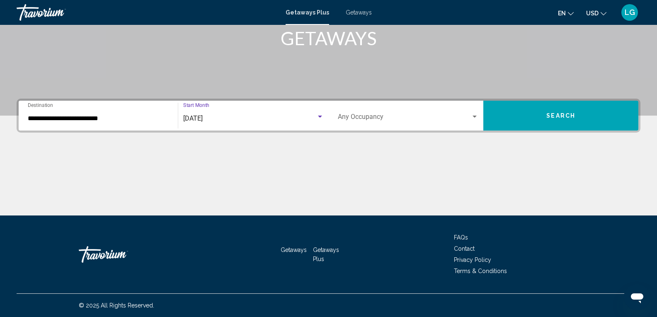
click at [393, 125] on div "Occupancy Any Occupancy" at bounding box center [408, 116] width 141 height 26
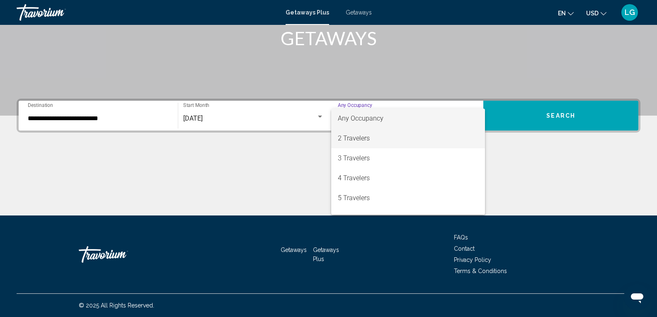
click at [359, 141] on span "2 Travelers" at bounding box center [408, 139] width 141 height 20
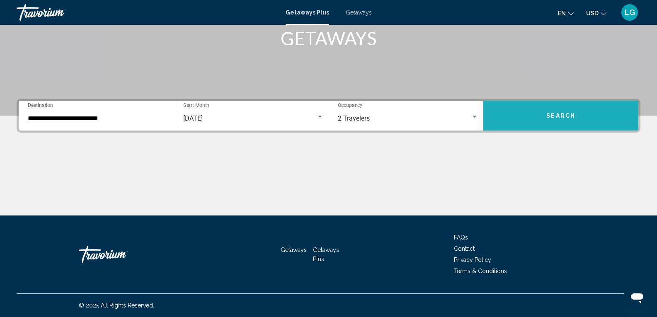
click at [567, 117] on span "Search" at bounding box center [560, 116] width 29 height 7
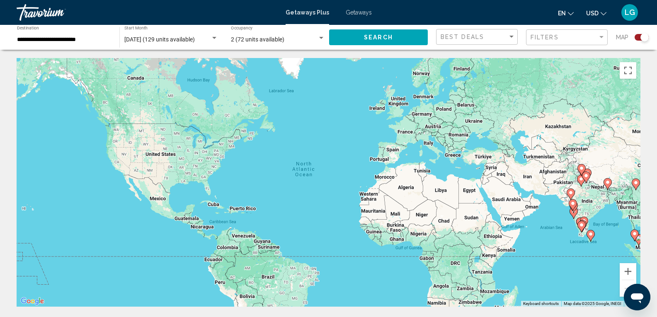
click at [641, 37] on div "Search widget" at bounding box center [642, 37] width 14 height 7
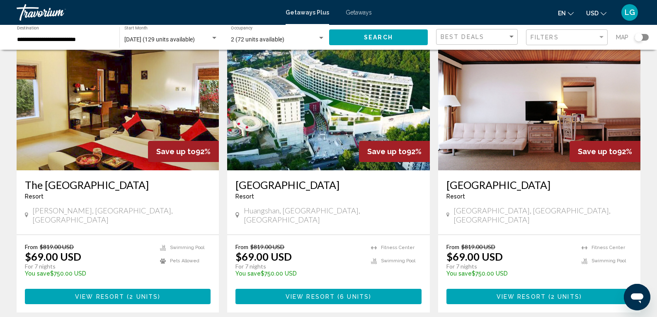
scroll to position [995, 0]
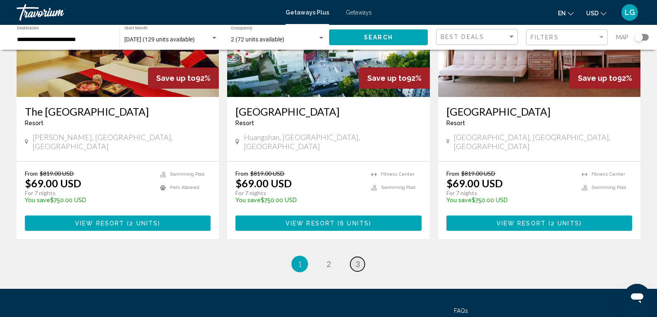
click at [359, 260] on span "3" at bounding box center [358, 264] width 4 height 9
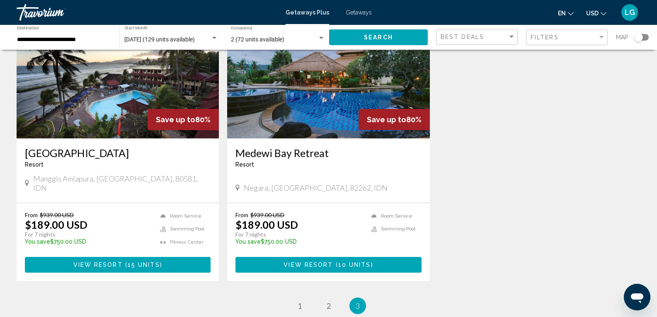
scroll to position [373, 0]
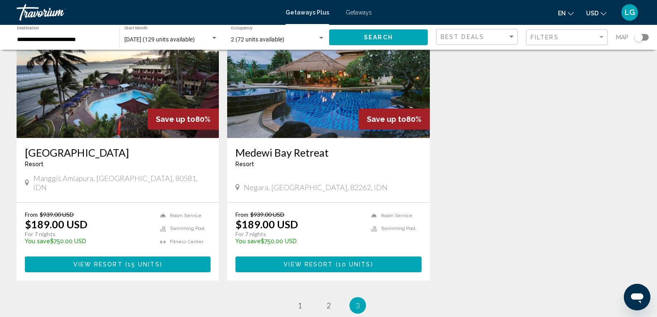
click at [126, 84] on img "Main content" at bounding box center [118, 71] width 202 height 133
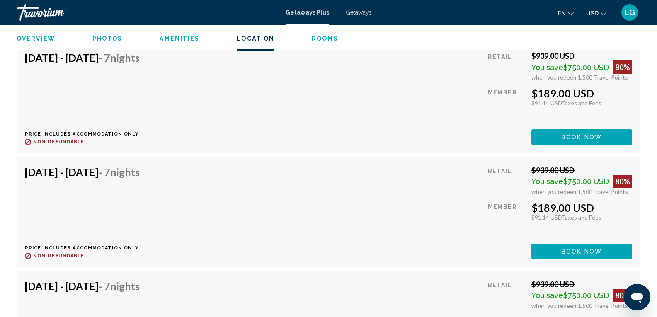
scroll to position [1658, 0]
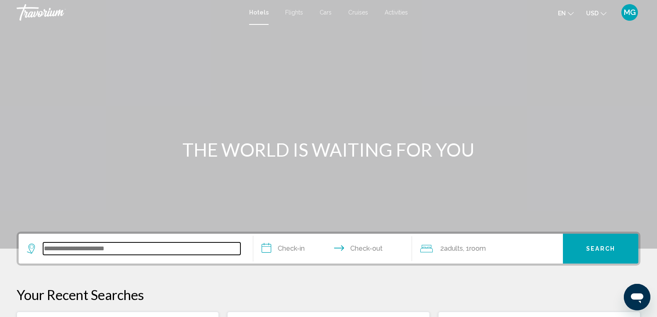
click at [90, 251] on input "Search widget" at bounding box center [141, 249] width 197 height 12
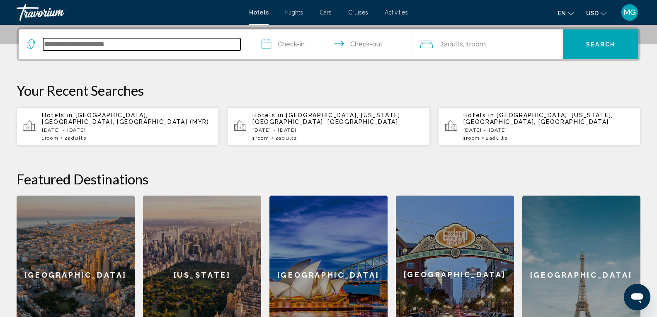
scroll to position [205, 0]
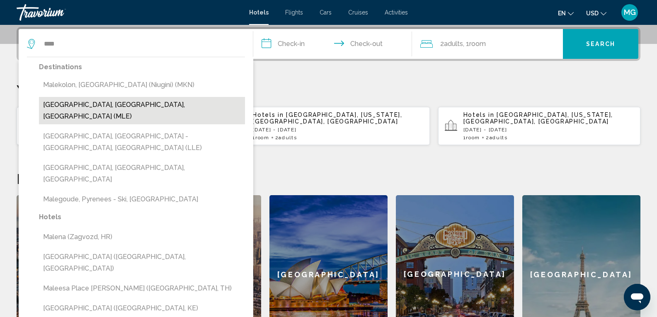
click at [115, 104] on button "Male, Maldives, Maldives (MLE)" at bounding box center [142, 110] width 206 height 27
type input "**********"
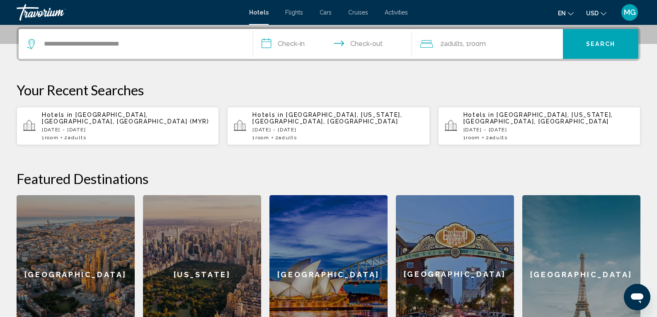
click at [299, 50] on input "**********" at bounding box center [334, 45] width 163 height 32
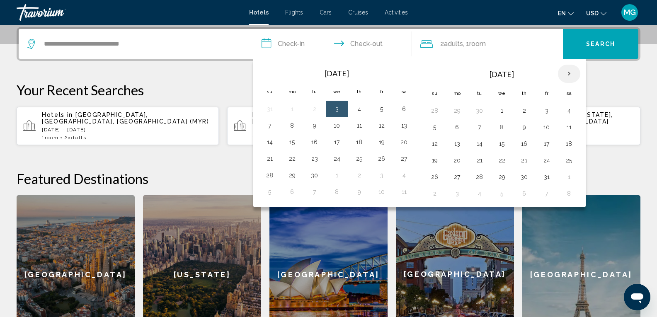
click at [569, 73] on th "Next month" at bounding box center [569, 74] width 22 height 18
click at [499, 128] on button "7" at bounding box center [501, 127] width 13 height 12
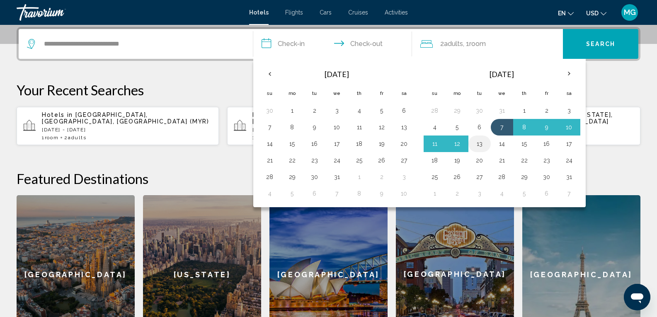
click at [481, 143] on button "13" at bounding box center [479, 144] width 13 height 12
type input "**********"
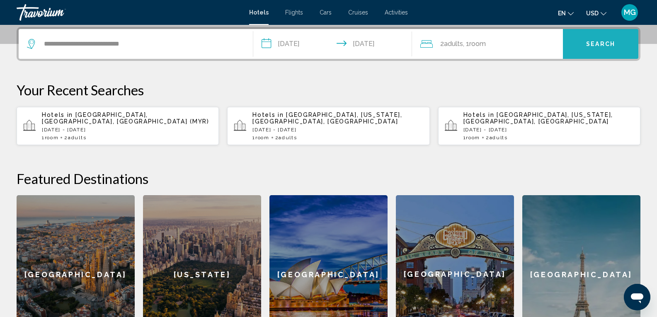
click at [610, 39] on button "Search" at bounding box center [600, 44] width 75 height 30
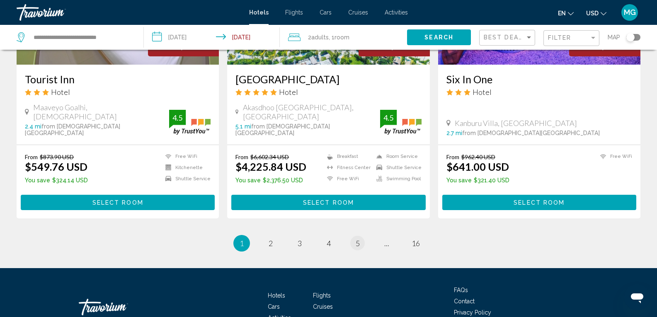
scroll to position [1093, 0]
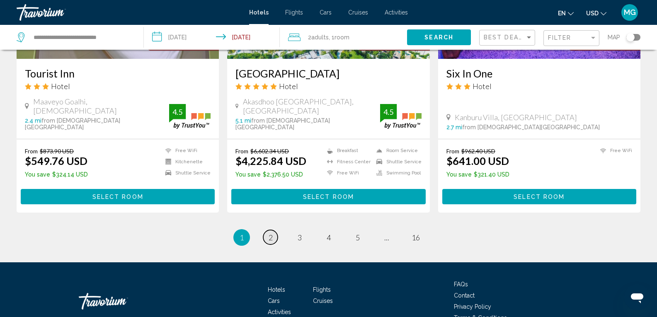
click at [272, 233] on span "2" at bounding box center [271, 237] width 4 height 9
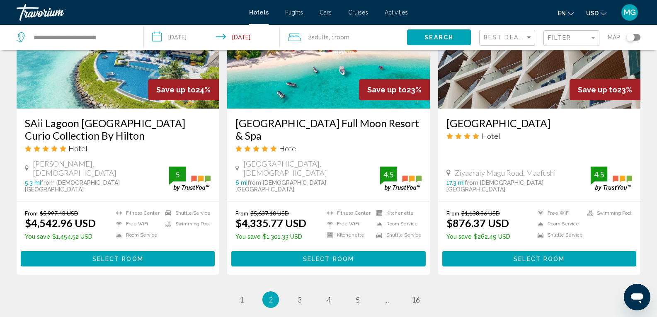
scroll to position [1037, 0]
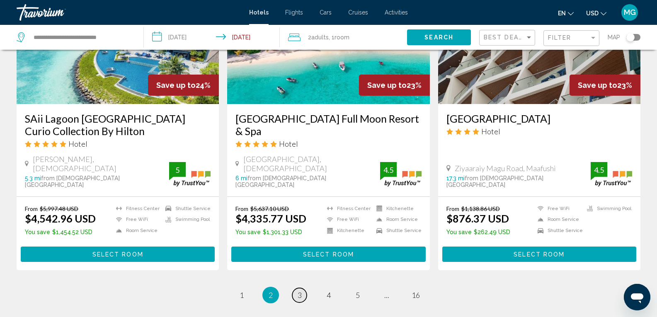
click at [299, 291] on span "3" at bounding box center [300, 295] width 4 height 9
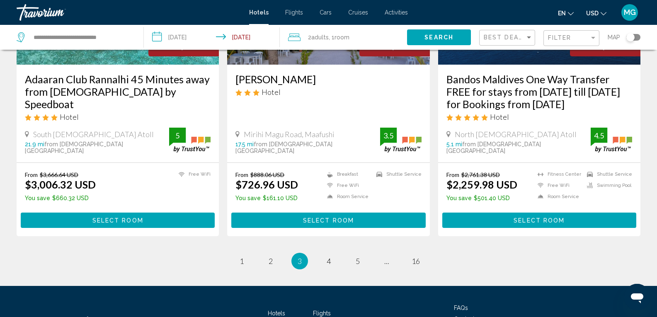
scroll to position [1078, 0]
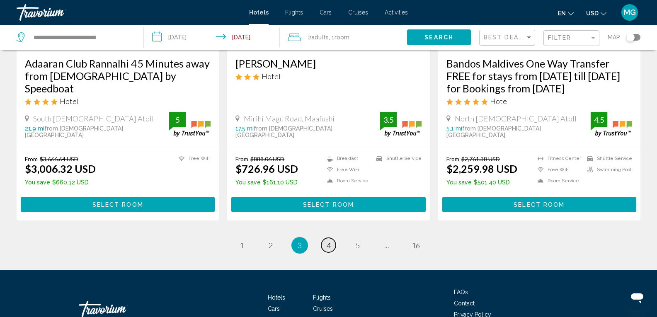
click at [328, 241] on span "4" at bounding box center [329, 245] width 4 height 9
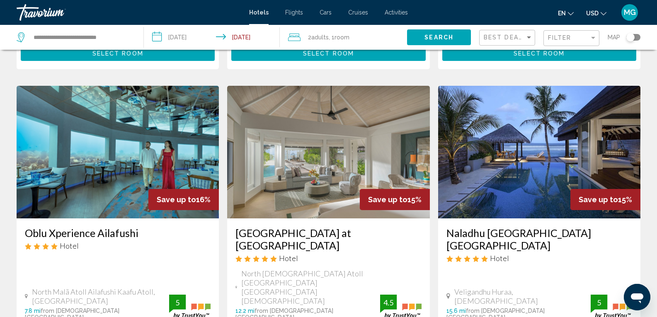
scroll to position [290, 0]
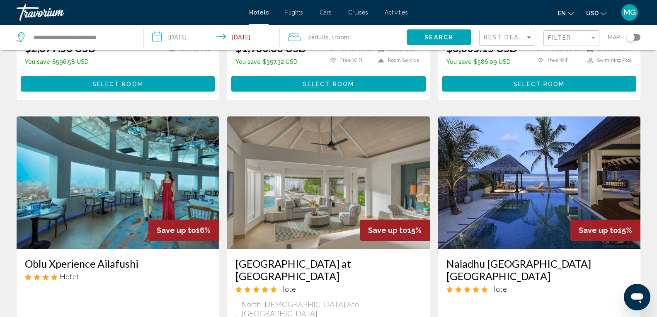
click at [90, 168] on img "Main content" at bounding box center [118, 183] width 202 height 133
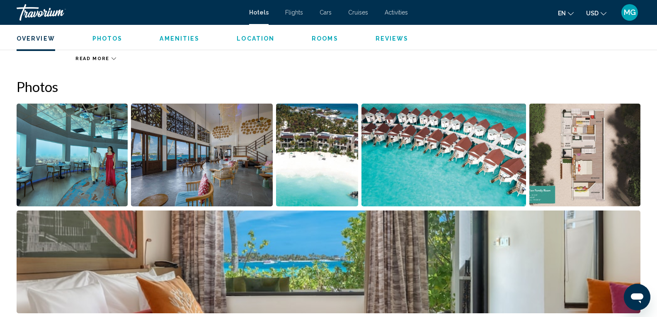
scroll to position [373, 0]
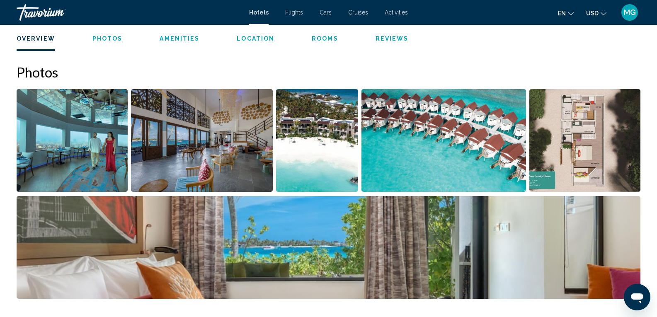
click at [109, 155] on img "Open full-screen image slider" at bounding box center [72, 140] width 111 height 103
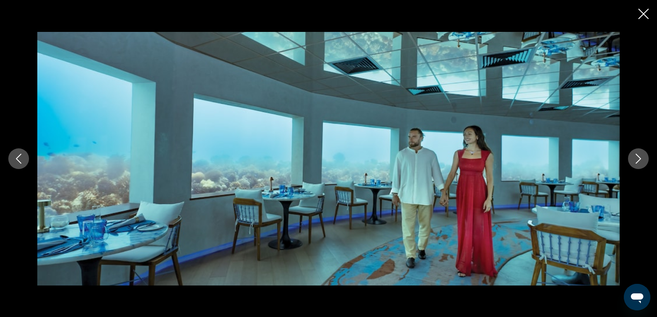
click at [641, 154] on icon "Next image" at bounding box center [639, 159] width 10 height 10
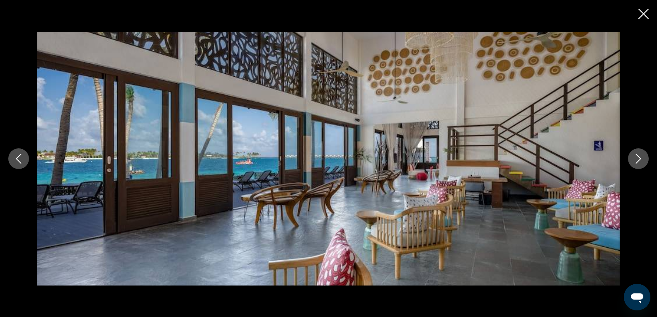
click at [638, 161] on icon "Next image" at bounding box center [638, 159] width 5 height 10
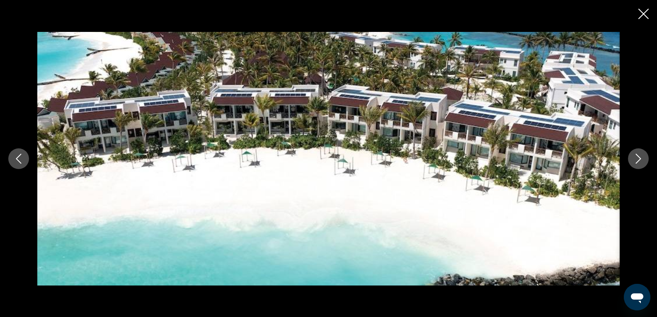
click at [638, 161] on icon "Next image" at bounding box center [638, 159] width 5 height 10
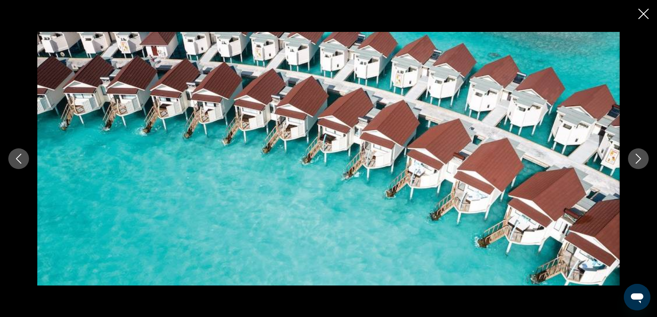
click at [638, 161] on icon "Next image" at bounding box center [638, 159] width 5 height 10
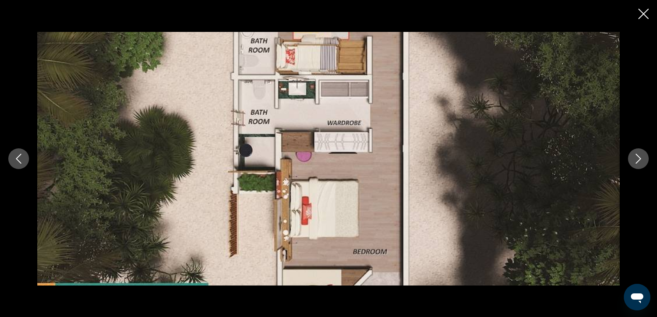
click at [638, 161] on icon "Next image" at bounding box center [638, 159] width 5 height 10
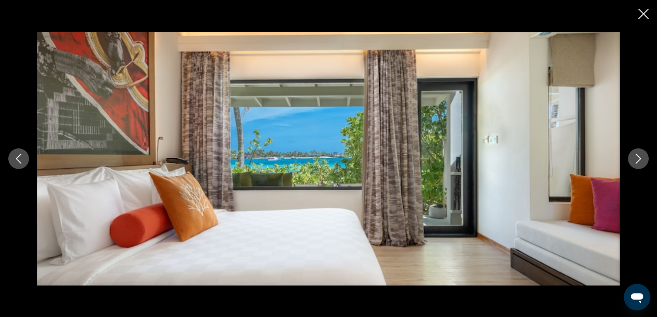
click at [638, 161] on icon "Next image" at bounding box center [638, 159] width 5 height 10
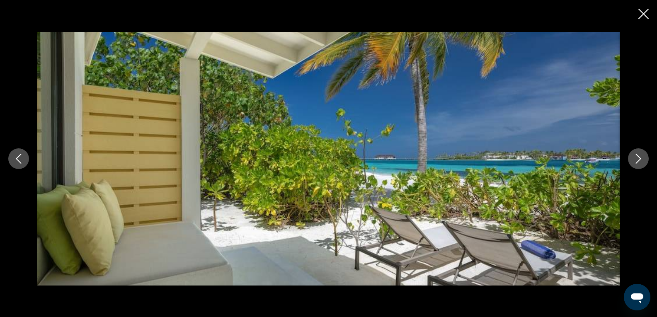
click at [638, 161] on icon "Next image" at bounding box center [638, 159] width 5 height 10
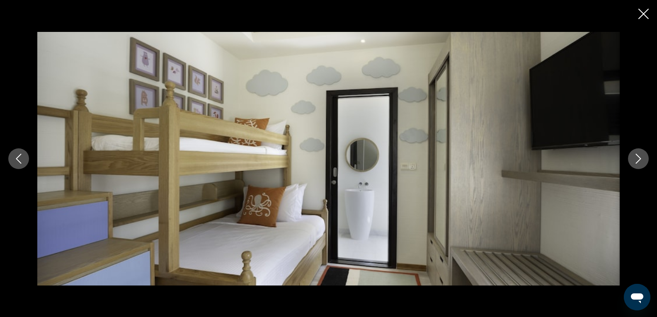
click at [638, 161] on icon "Next image" at bounding box center [638, 159] width 5 height 10
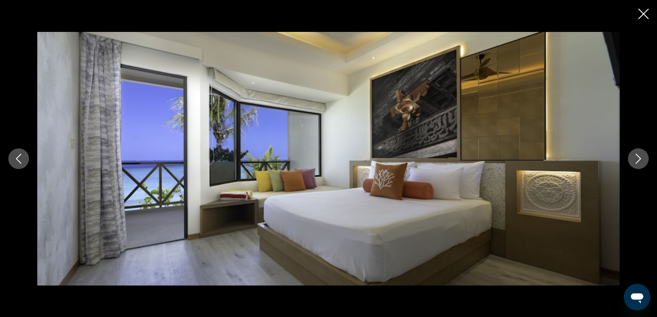
click at [638, 161] on icon "Next image" at bounding box center [638, 159] width 5 height 10
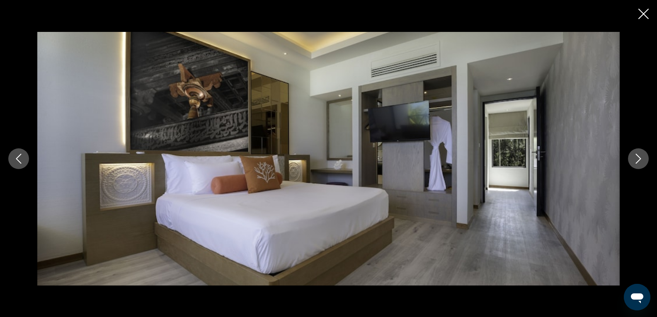
click at [639, 161] on icon "Next image" at bounding box center [638, 159] width 5 height 10
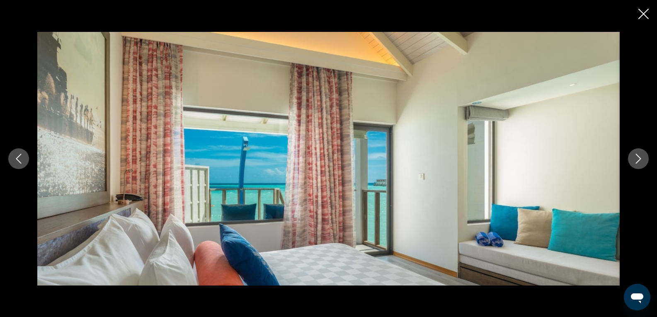
click at [639, 161] on icon "Next image" at bounding box center [638, 159] width 5 height 10
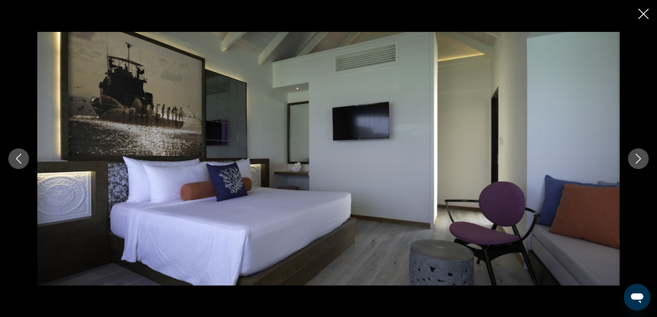
click at [639, 161] on icon "Next image" at bounding box center [638, 159] width 5 height 10
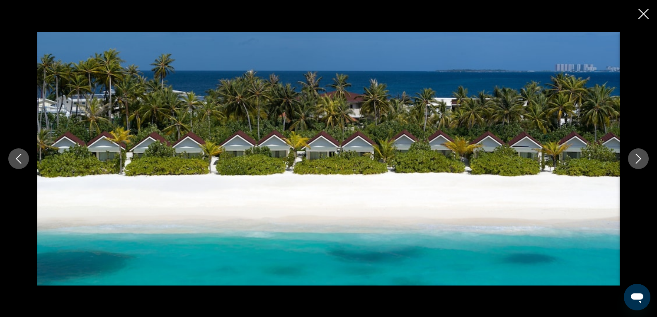
click at [639, 161] on icon "Next image" at bounding box center [638, 159] width 5 height 10
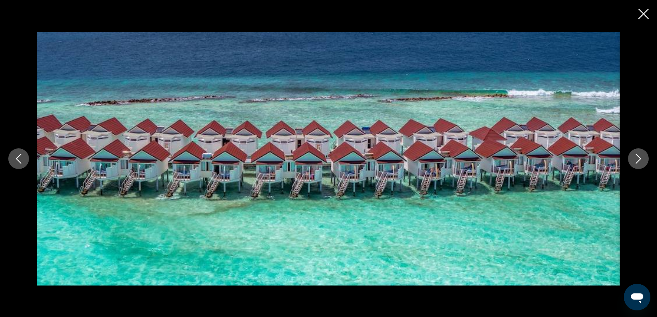
click at [639, 161] on icon "Next image" at bounding box center [638, 159] width 5 height 10
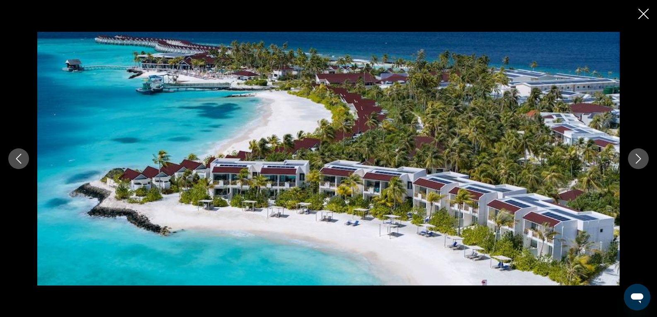
click at [639, 161] on icon "Next image" at bounding box center [638, 159] width 5 height 10
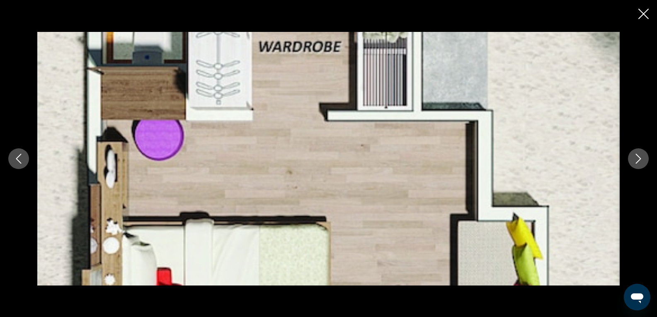
click at [639, 161] on icon "Next image" at bounding box center [638, 159] width 5 height 10
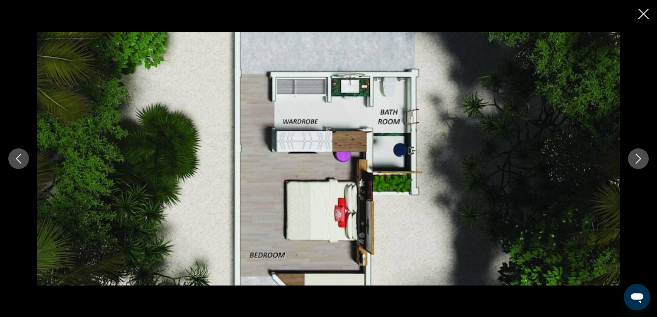
click at [639, 161] on icon "Next image" at bounding box center [638, 159] width 5 height 10
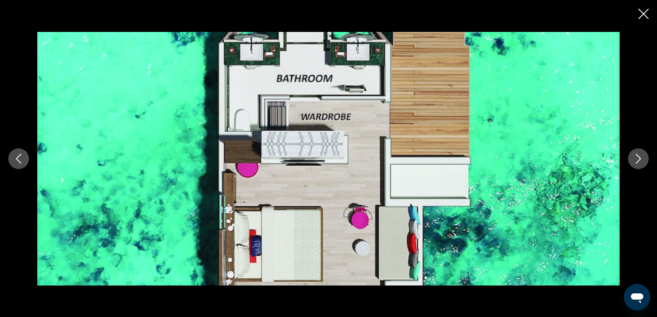
click at [639, 161] on icon "Next image" at bounding box center [638, 159] width 5 height 10
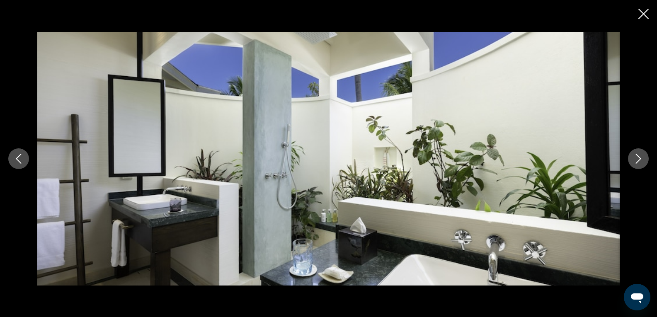
click at [639, 161] on icon "Next image" at bounding box center [638, 159] width 5 height 10
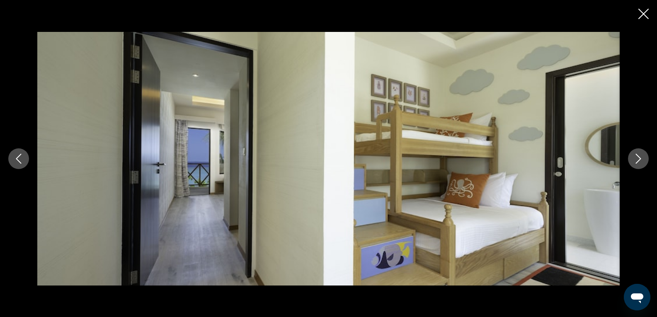
click at [639, 161] on icon "Next image" at bounding box center [638, 159] width 5 height 10
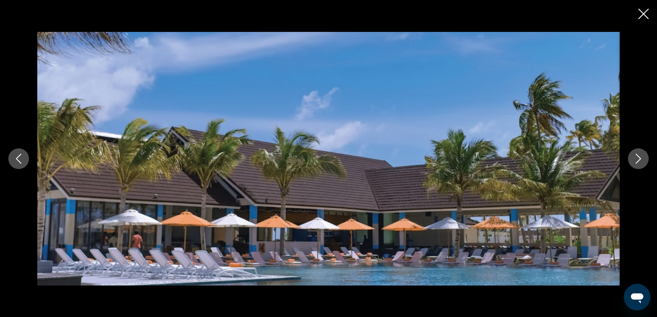
click at [639, 161] on icon "Next image" at bounding box center [638, 159] width 5 height 10
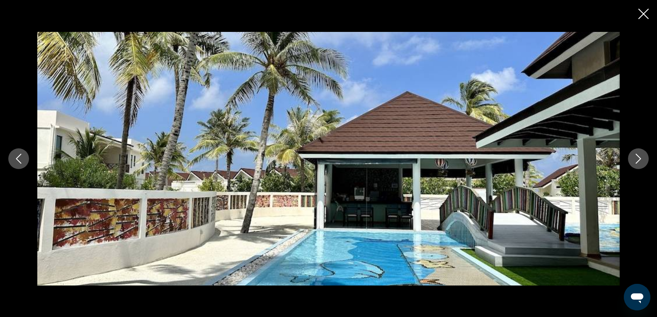
click at [639, 160] on icon "Next image" at bounding box center [638, 159] width 5 height 10
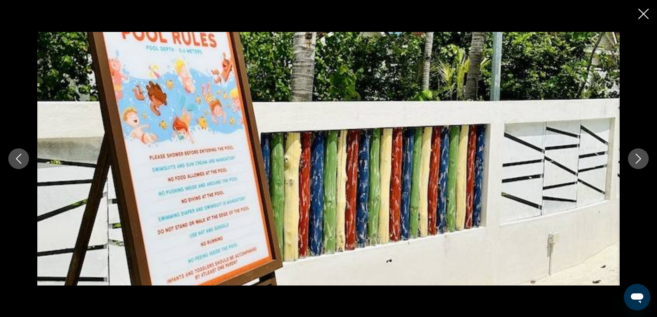
click at [643, 15] on icon "Close slideshow" at bounding box center [644, 14] width 10 height 10
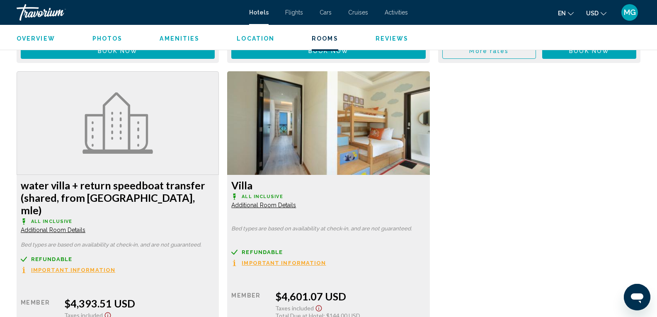
scroll to position [1467, 0]
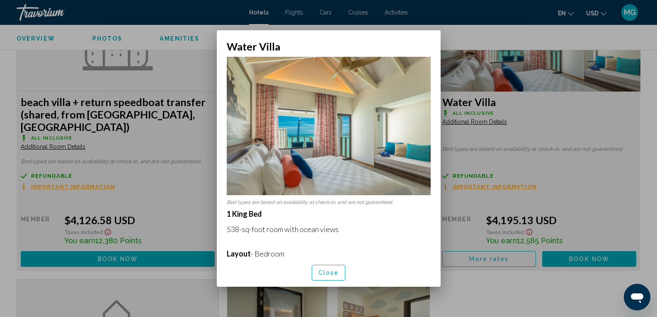
scroll to position [0, 0]
click at [337, 272] on span "Close" at bounding box center [328, 273] width 21 height 7
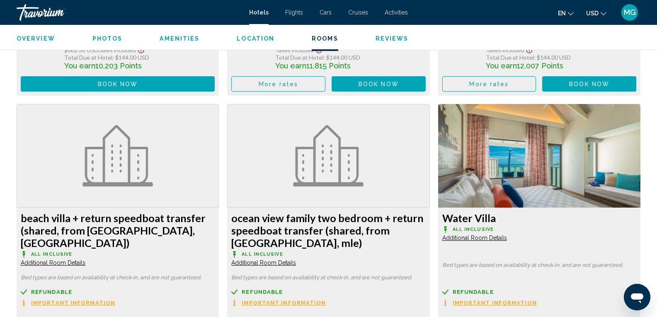
scroll to position [1343, 0]
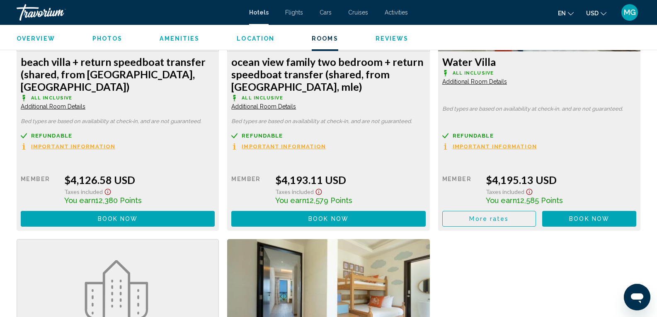
scroll to position [1508, 0]
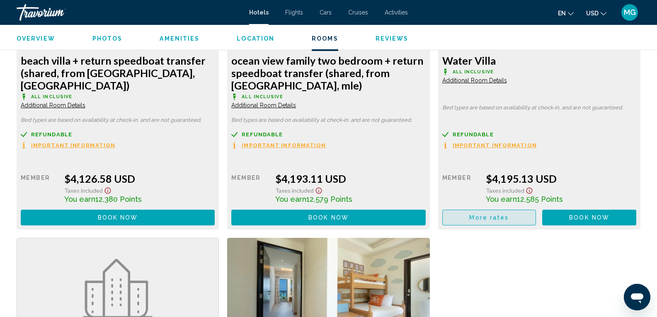
click at [488, 217] on span "More rates" at bounding box center [488, 218] width 39 height 7
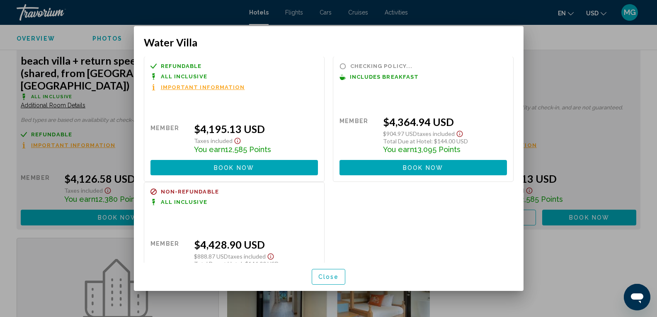
scroll to position [0, 0]
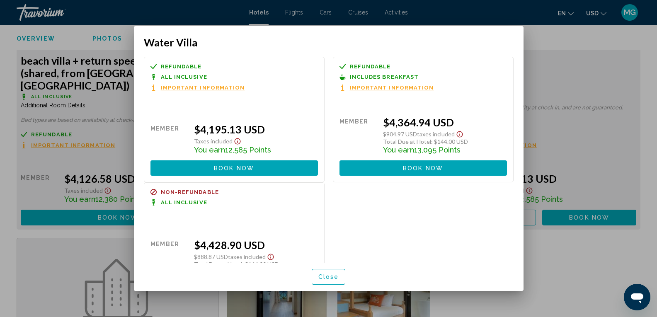
click at [589, 70] on div at bounding box center [328, 158] width 657 height 317
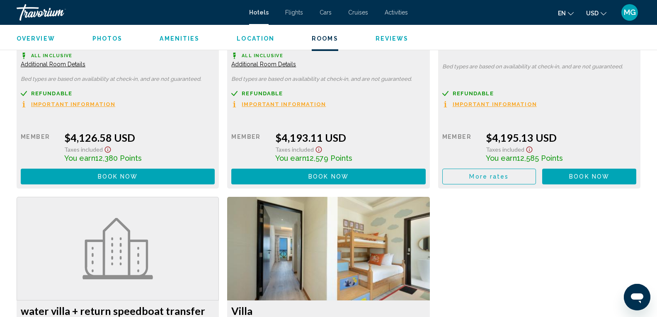
scroll to position [1550, 0]
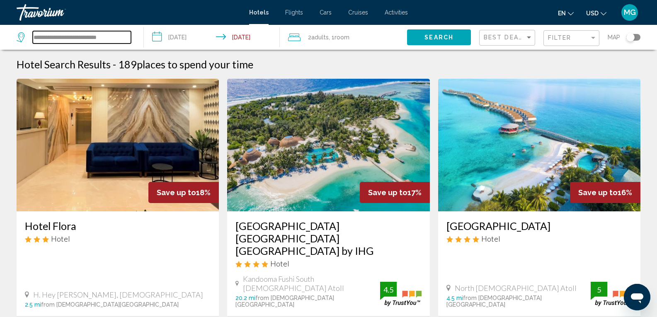
click at [94, 38] on input "**********" at bounding box center [82, 37] width 98 height 12
click at [105, 39] on input "**********" at bounding box center [82, 37] width 98 height 12
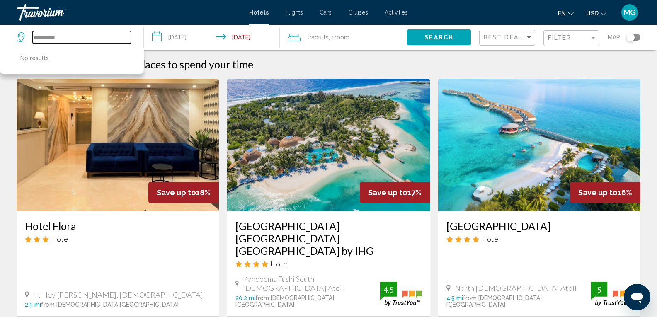
click at [49, 36] on input "**********" at bounding box center [82, 37] width 98 height 12
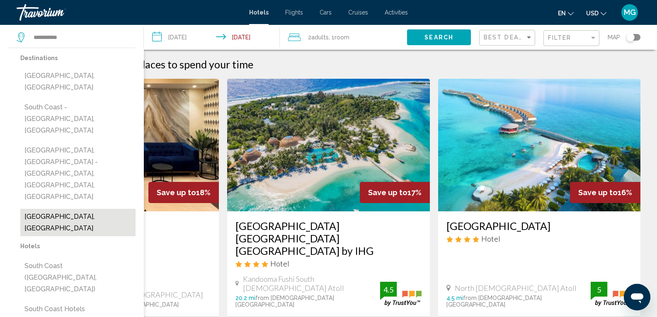
click at [85, 209] on button "South Coast, Jamaica" at bounding box center [77, 222] width 115 height 27
type input "**********"
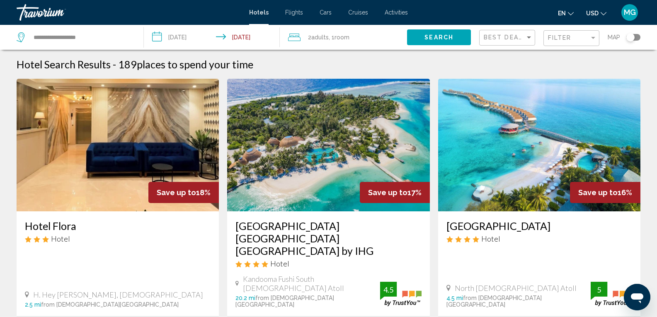
click at [430, 37] on span "Search" at bounding box center [439, 37] width 29 height 7
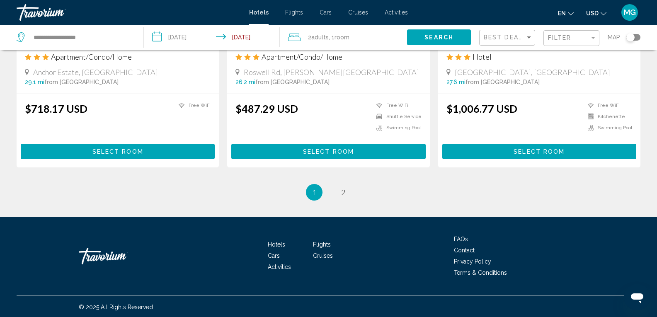
scroll to position [1072, 0]
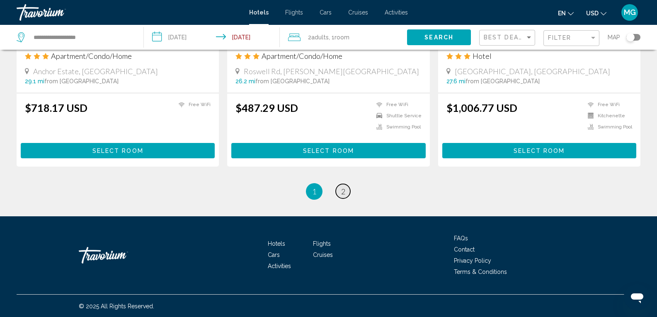
click at [347, 189] on link "page 2" at bounding box center [343, 191] width 15 height 15
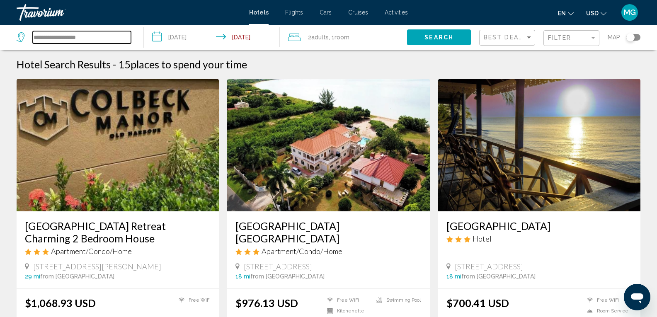
click at [66, 40] on input "**********" at bounding box center [82, 37] width 98 height 12
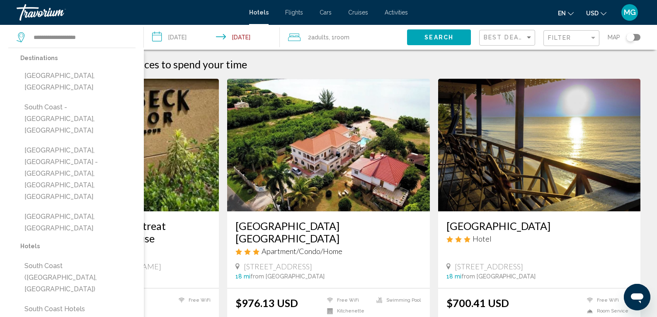
click at [345, 34] on span "Room" at bounding box center [342, 37] width 15 height 7
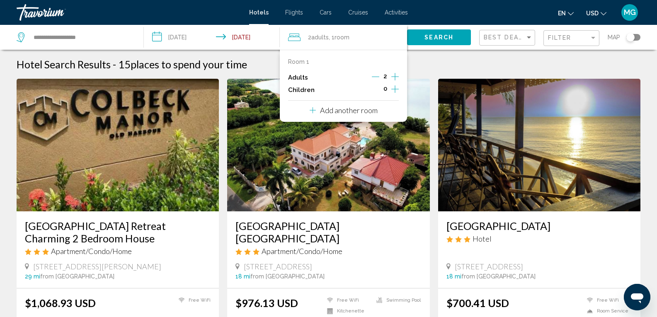
click at [386, 36] on div "2 Adult Adults , 1 Room rooms" at bounding box center [347, 38] width 119 height 12
click at [447, 39] on span "Search" at bounding box center [439, 37] width 29 height 7
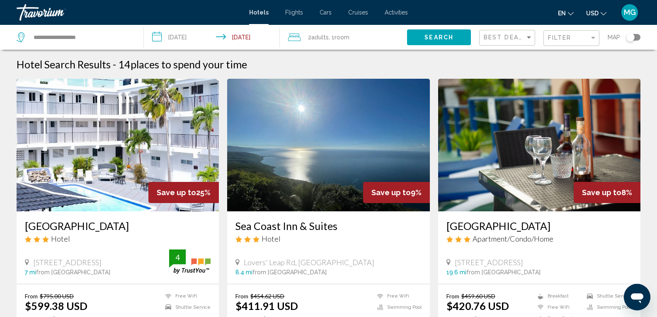
click at [29, 10] on div "Travorium" at bounding box center [58, 12] width 83 height 17
